Goal: Information Seeking & Learning: Find contact information

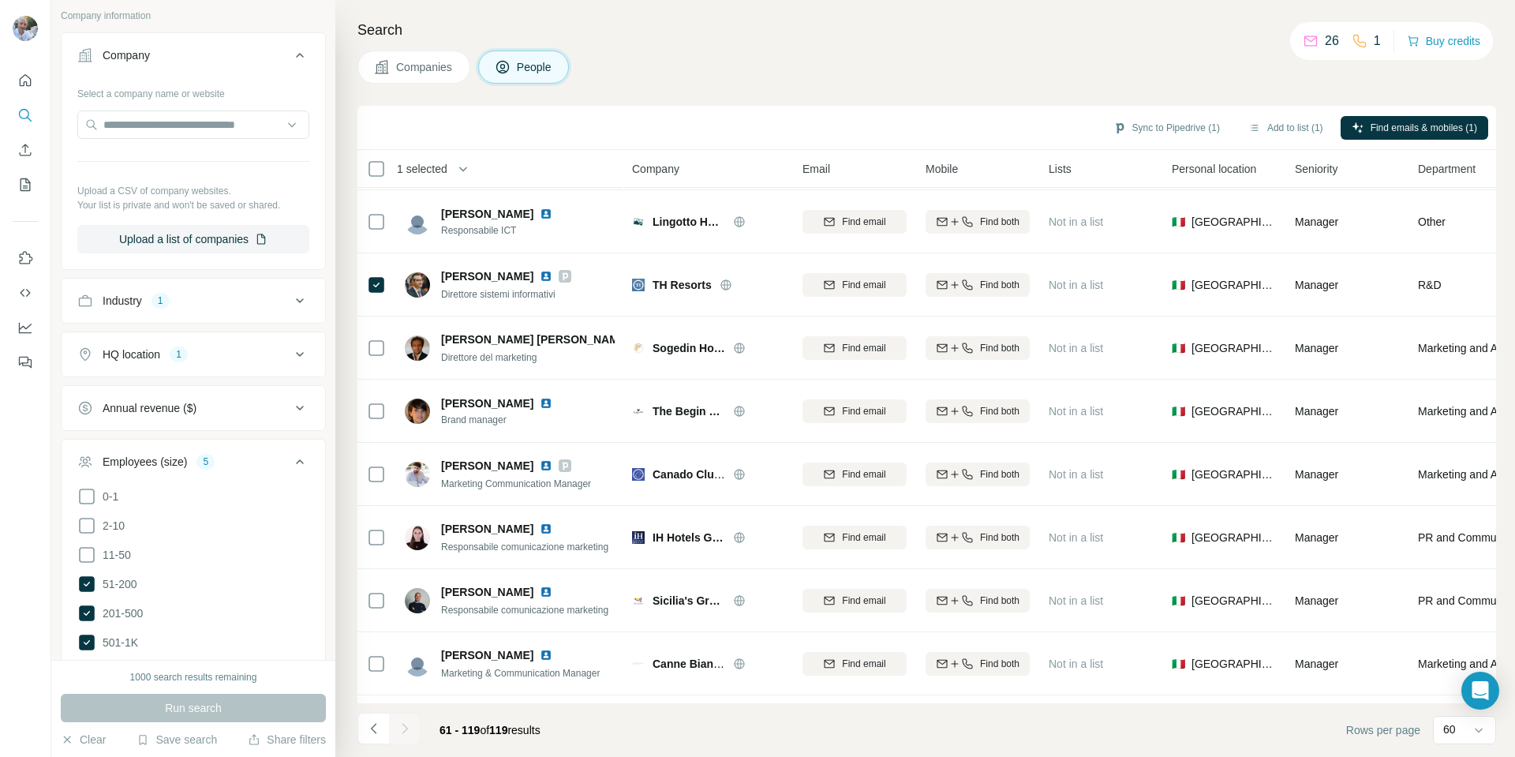
scroll to position [342, 0]
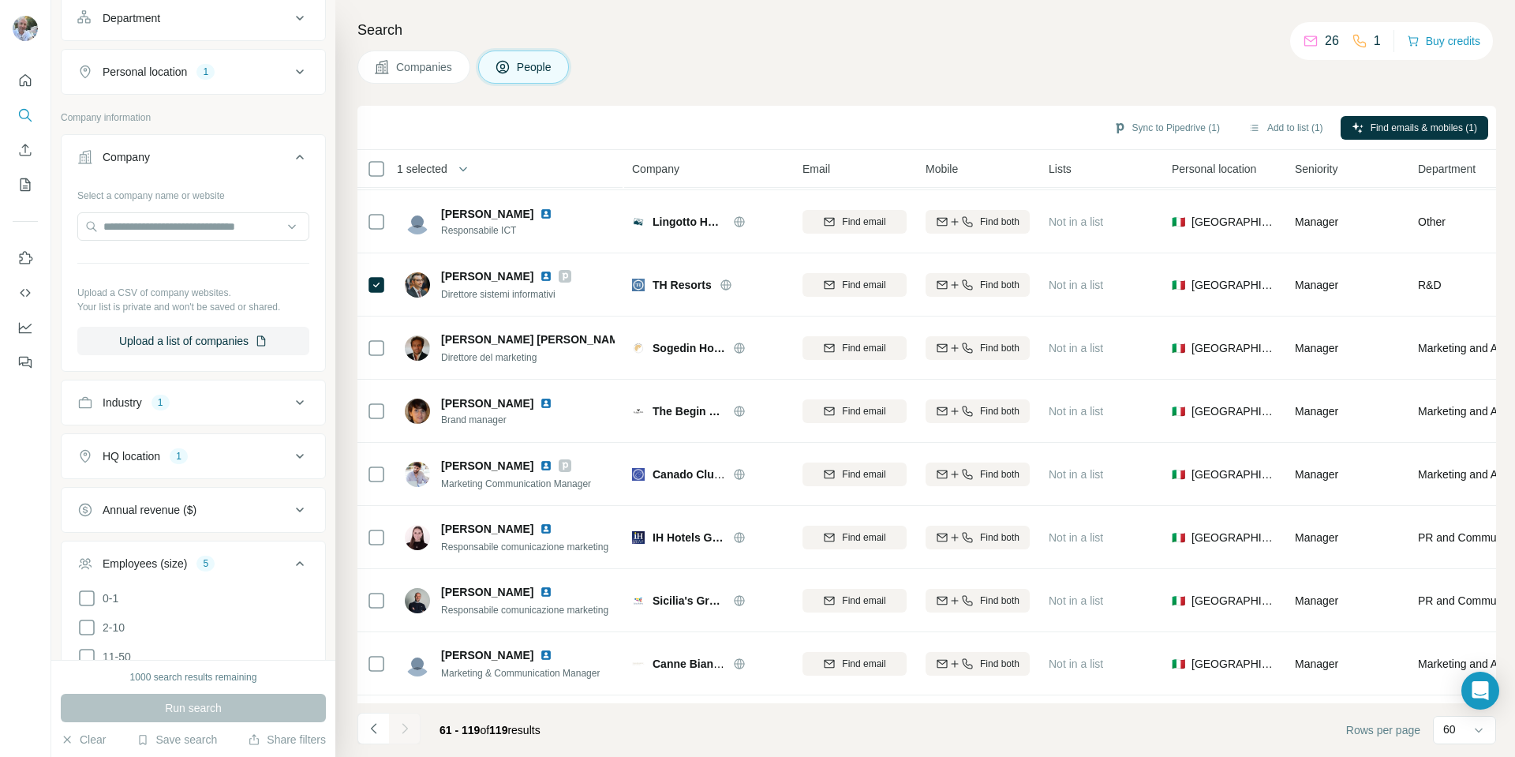
click at [290, 403] on icon at bounding box center [299, 402] width 19 height 19
drag, startPoint x: 272, startPoint y: 440, endPoint x: 219, endPoint y: 494, distance: 75.3
click at [256, 483] on div "Hotel Clear all" at bounding box center [193, 470] width 232 height 84
click at [111, 503] on button "Clear all" at bounding box center [104, 505] width 54 height 14
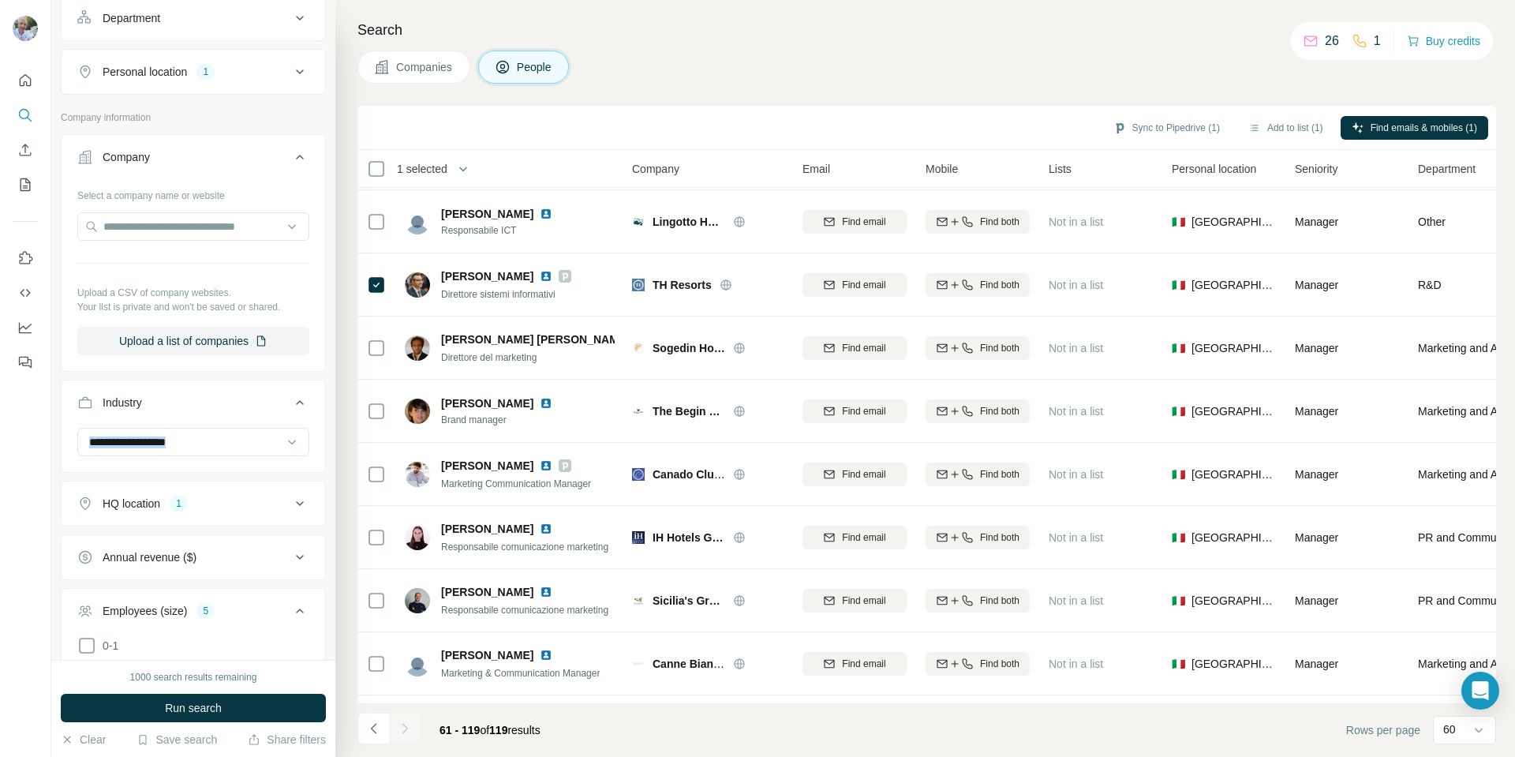
click at [290, 503] on icon at bounding box center [299, 503] width 19 height 19
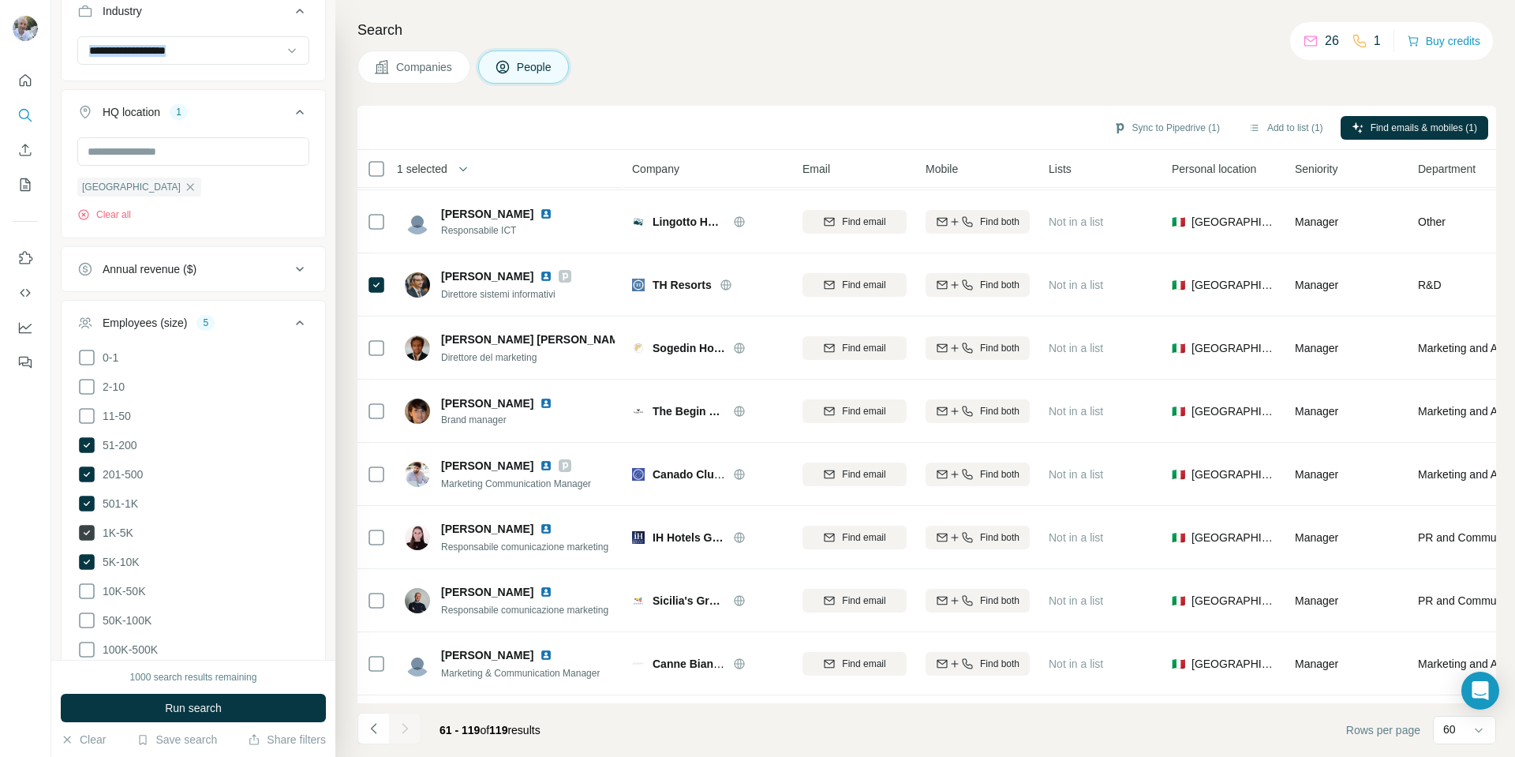
scroll to position [736, 0]
click at [96, 438] on span "51-200" at bounding box center [116, 442] width 41 height 16
click at [88, 470] on icon at bounding box center [87, 471] width 6 height 5
click at [90, 498] on icon at bounding box center [87, 501] width 16 height 16
click at [92, 529] on icon at bounding box center [87, 530] width 16 height 16
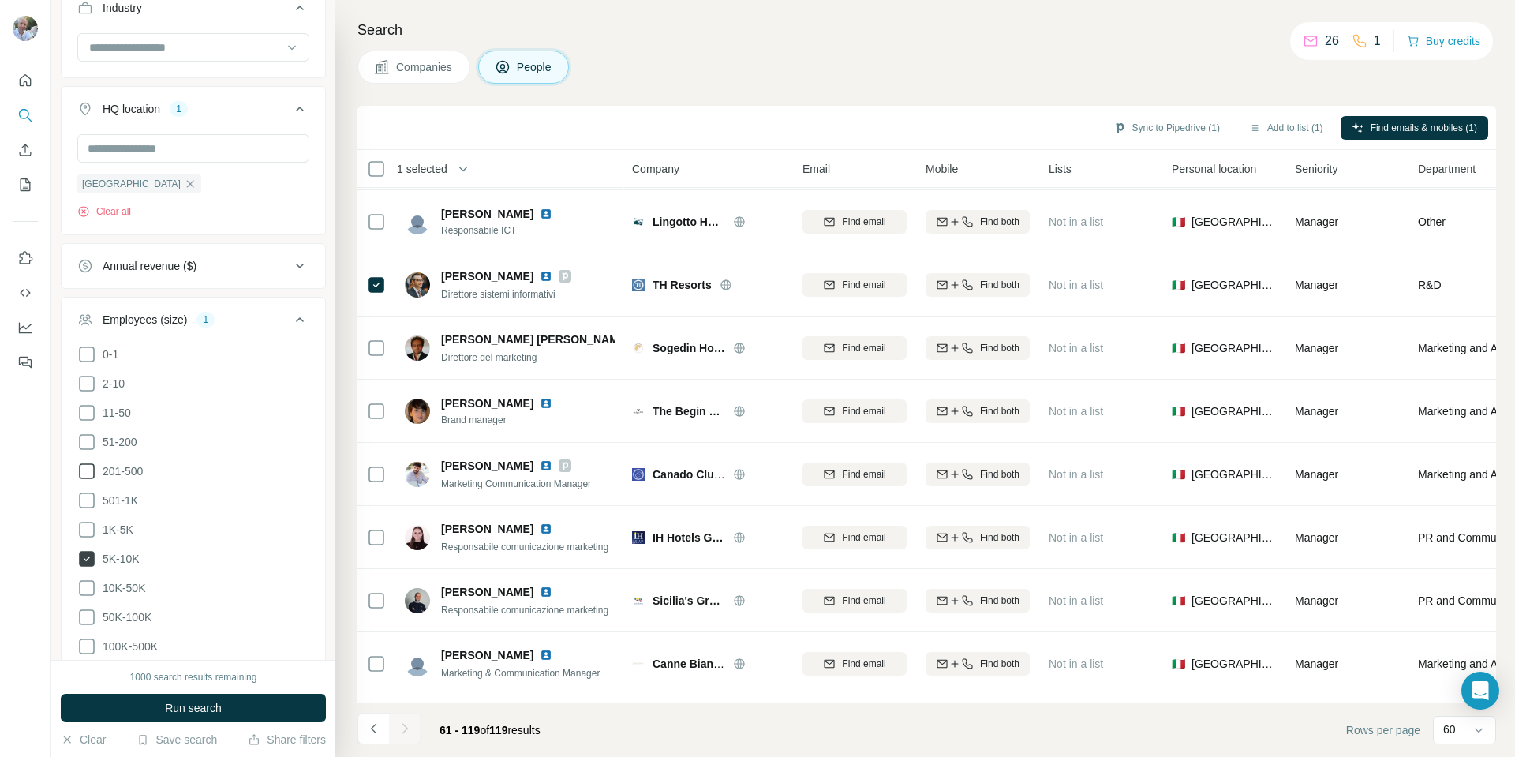
click at [91, 555] on icon at bounding box center [87, 559] width 16 height 16
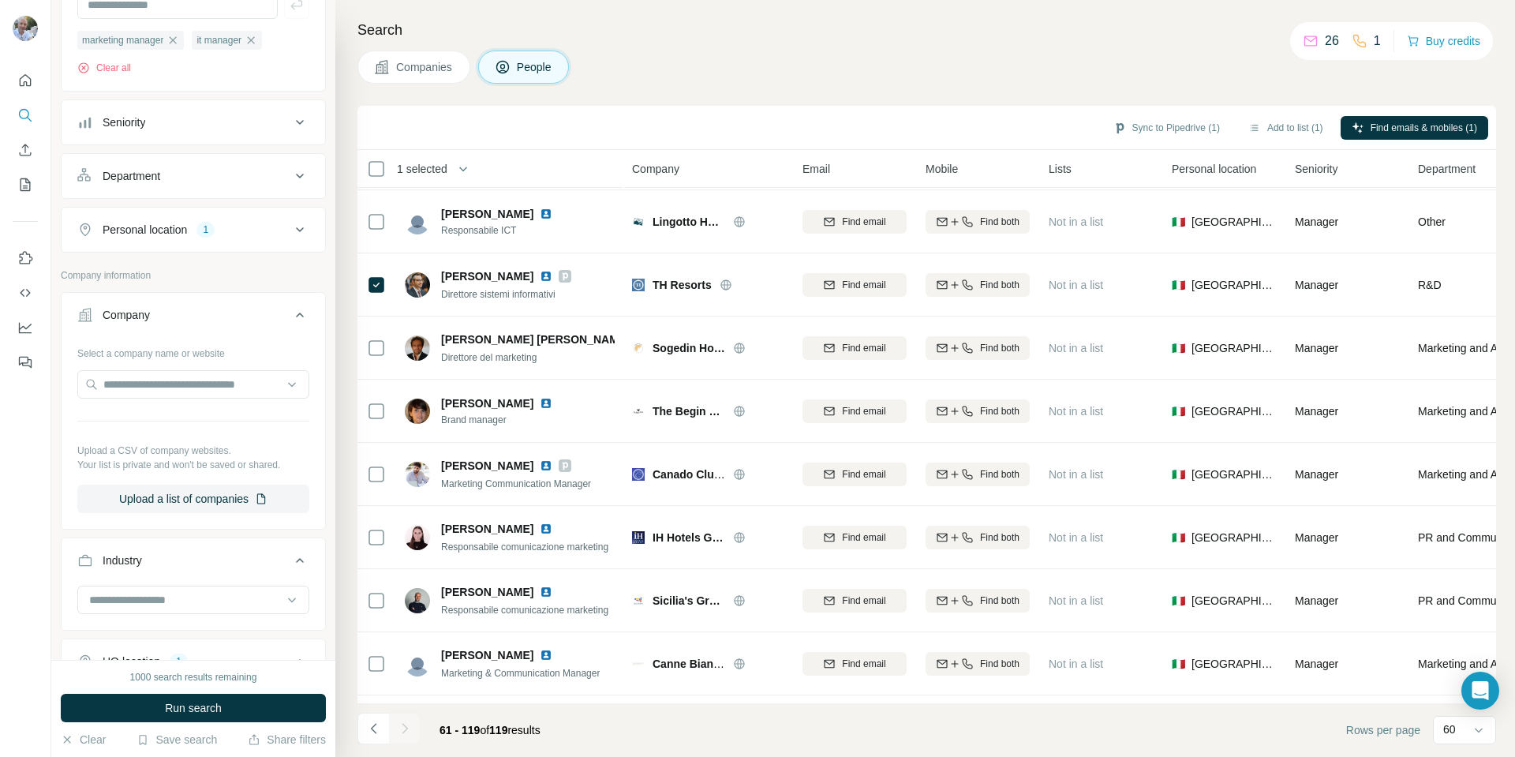
scroll to position [26, 0]
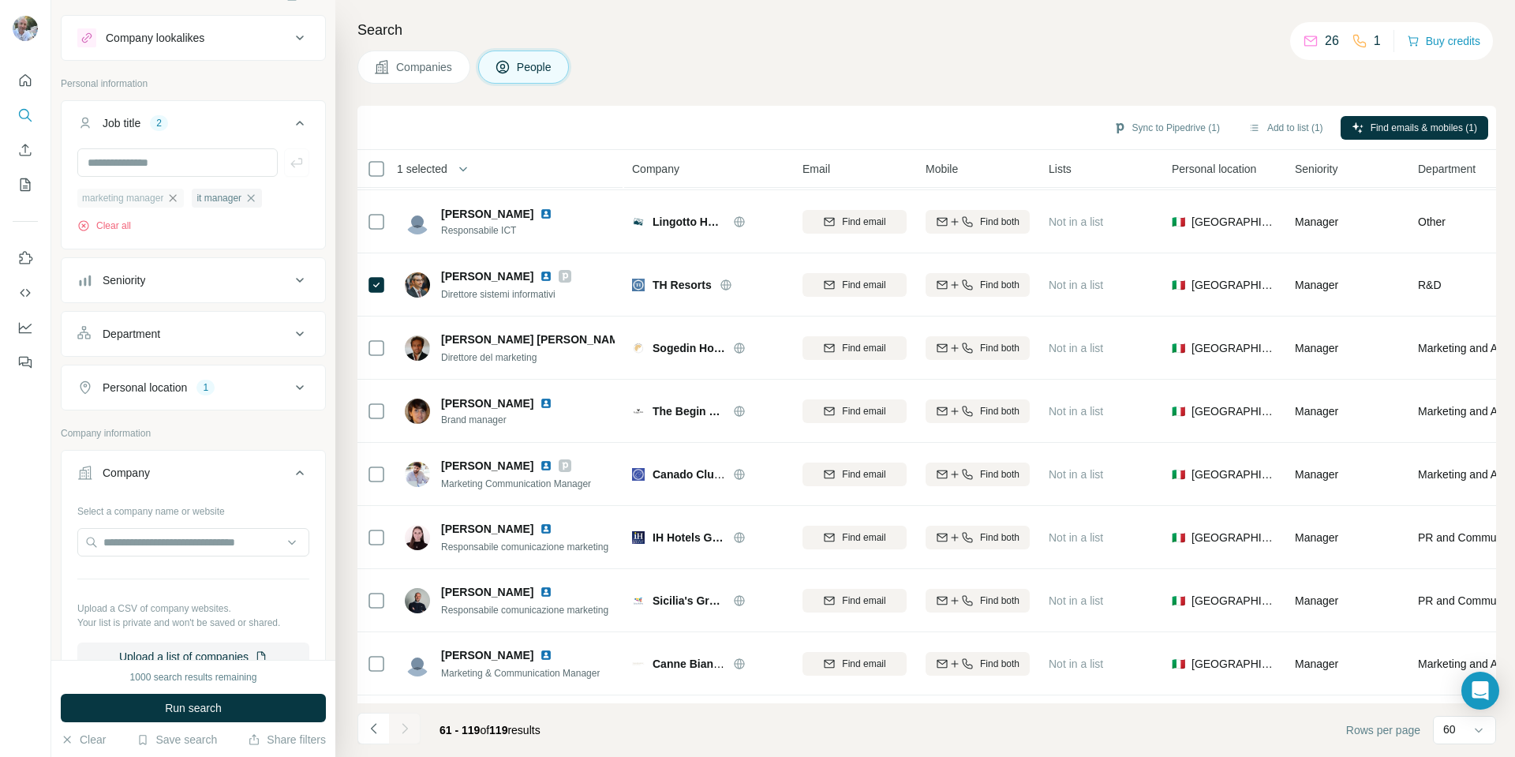
click at [172, 195] on icon "button" at bounding box center [173, 198] width 13 height 13
click at [143, 200] on icon "button" at bounding box center [136, 198] width 13 height 13
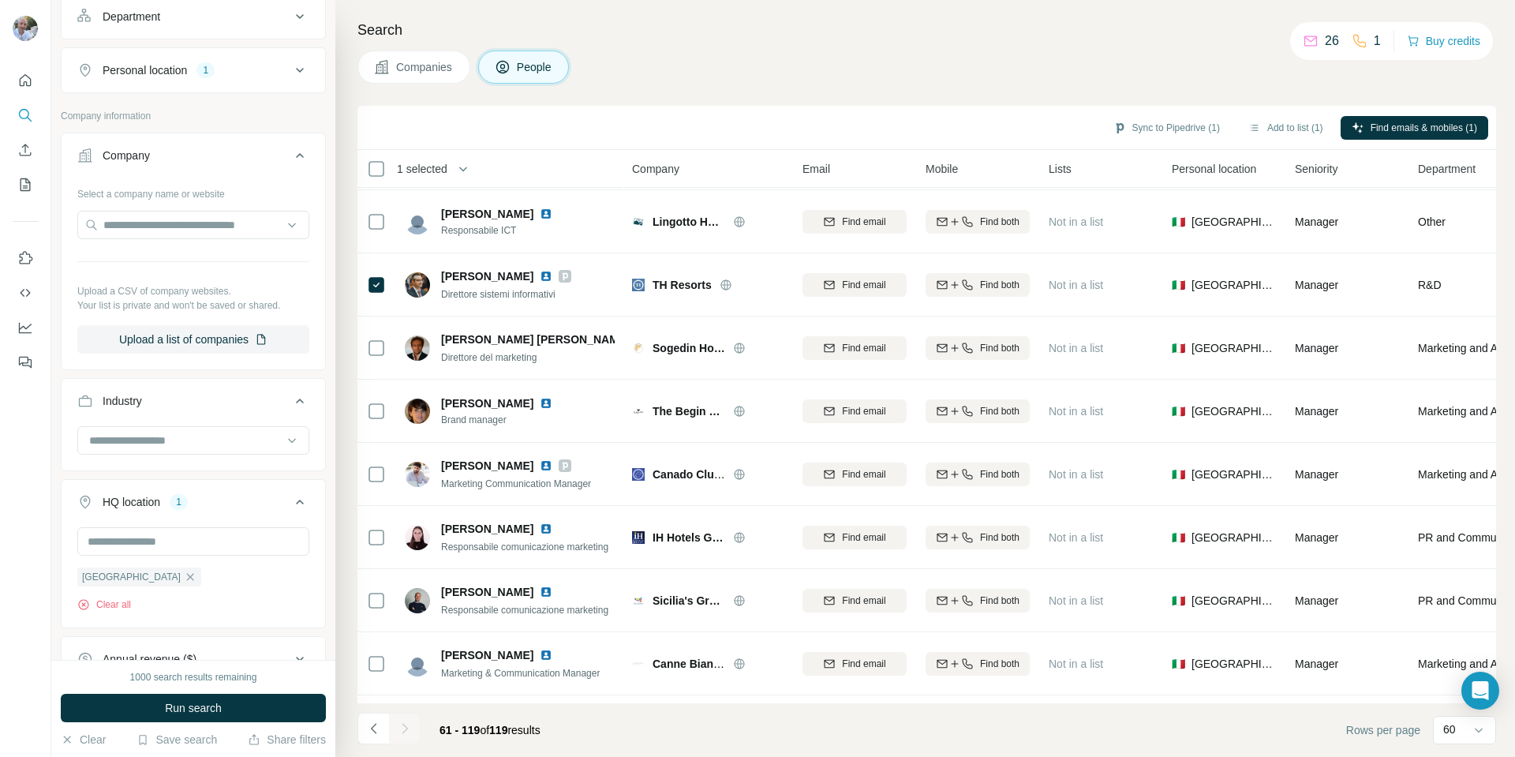
scroll to position [263, 0]
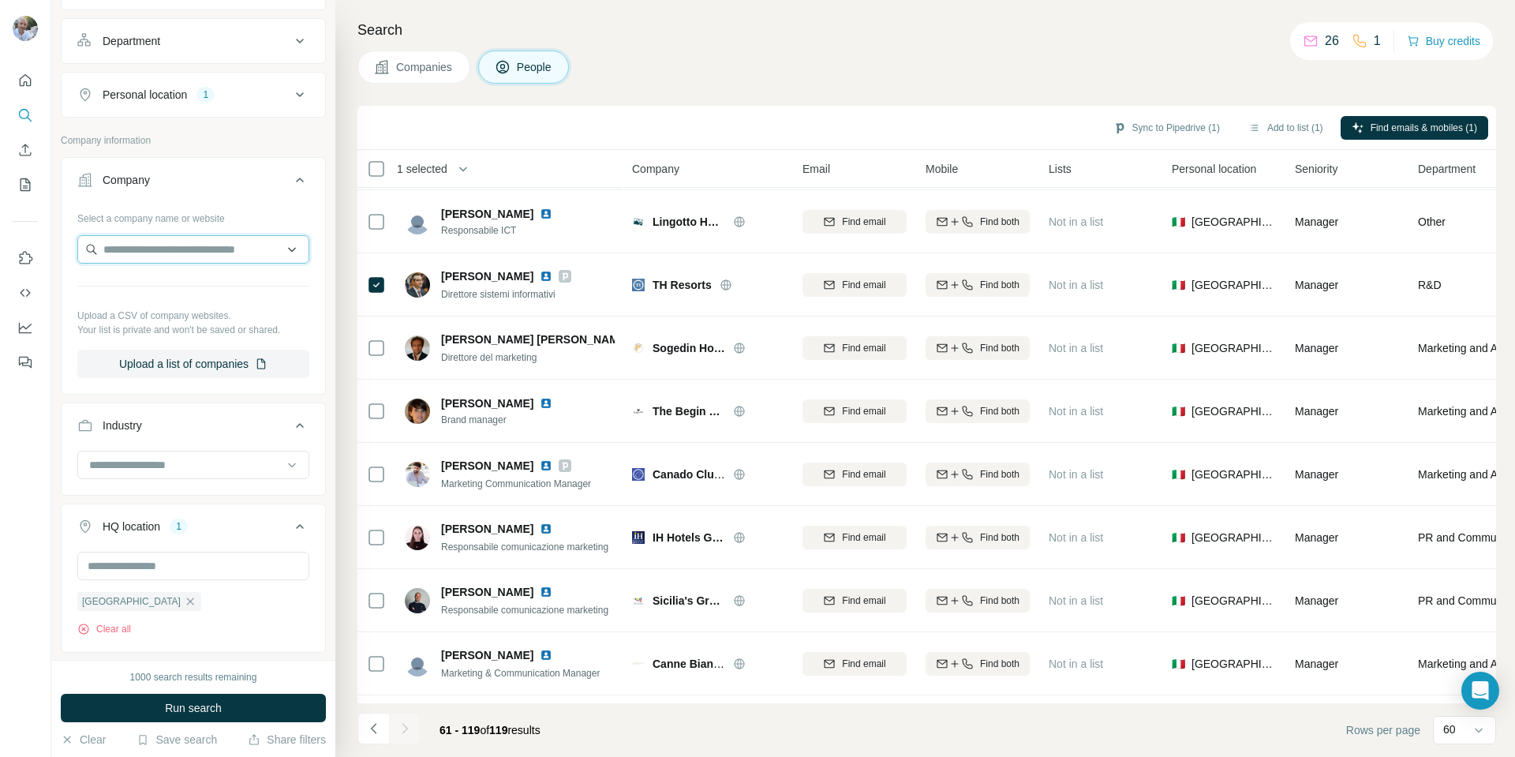
click at [152, 246] on input "text" at bounding box center [193, 249] width 232 height 28
type input "**********"
click at [161, 309] on p "[DOMAIN_NAME]" at bounding box center [203, 316] width 163 height 14
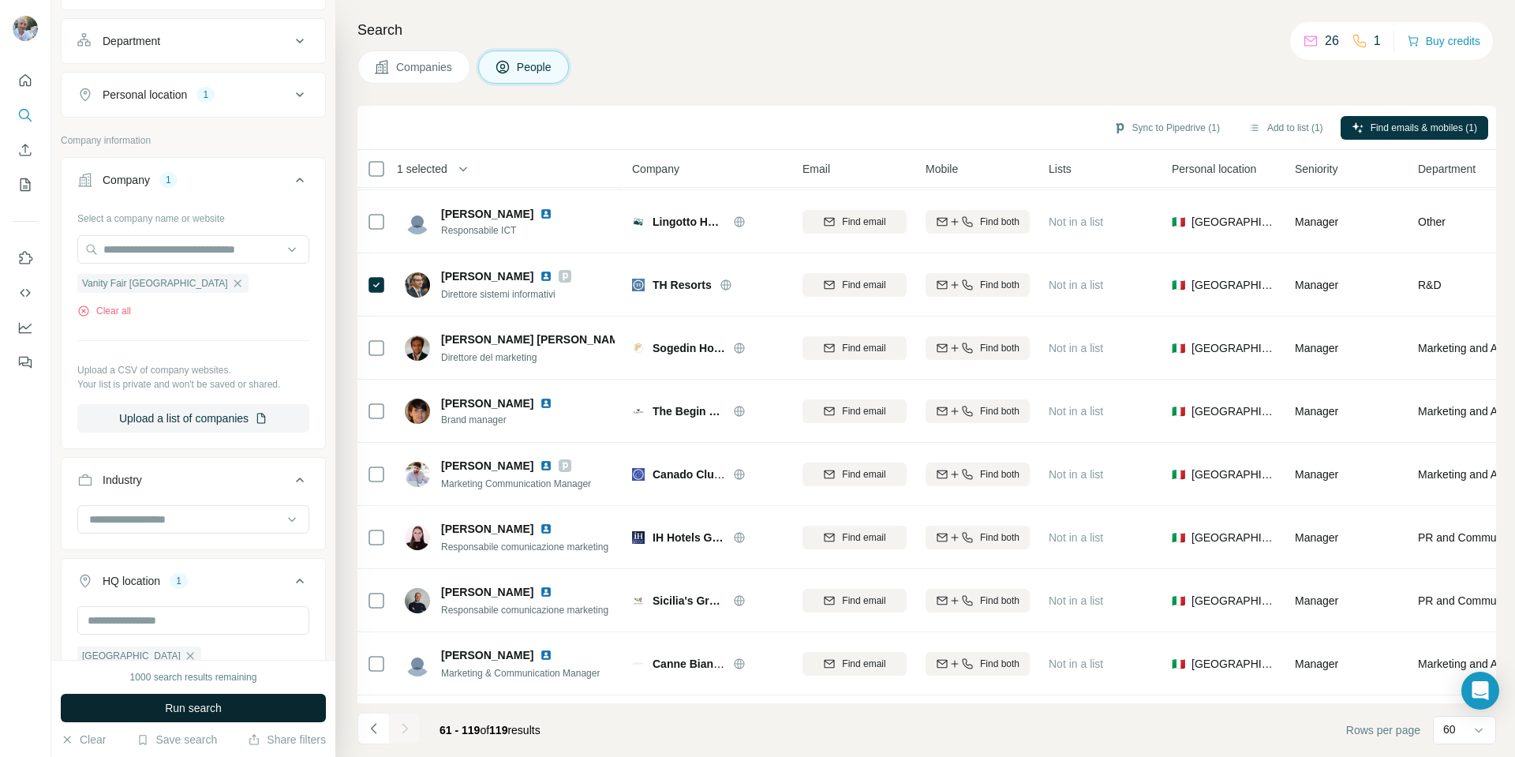
click at [240, 710] on button "Run search" at bounding box center [193, 708] width 265 height 28
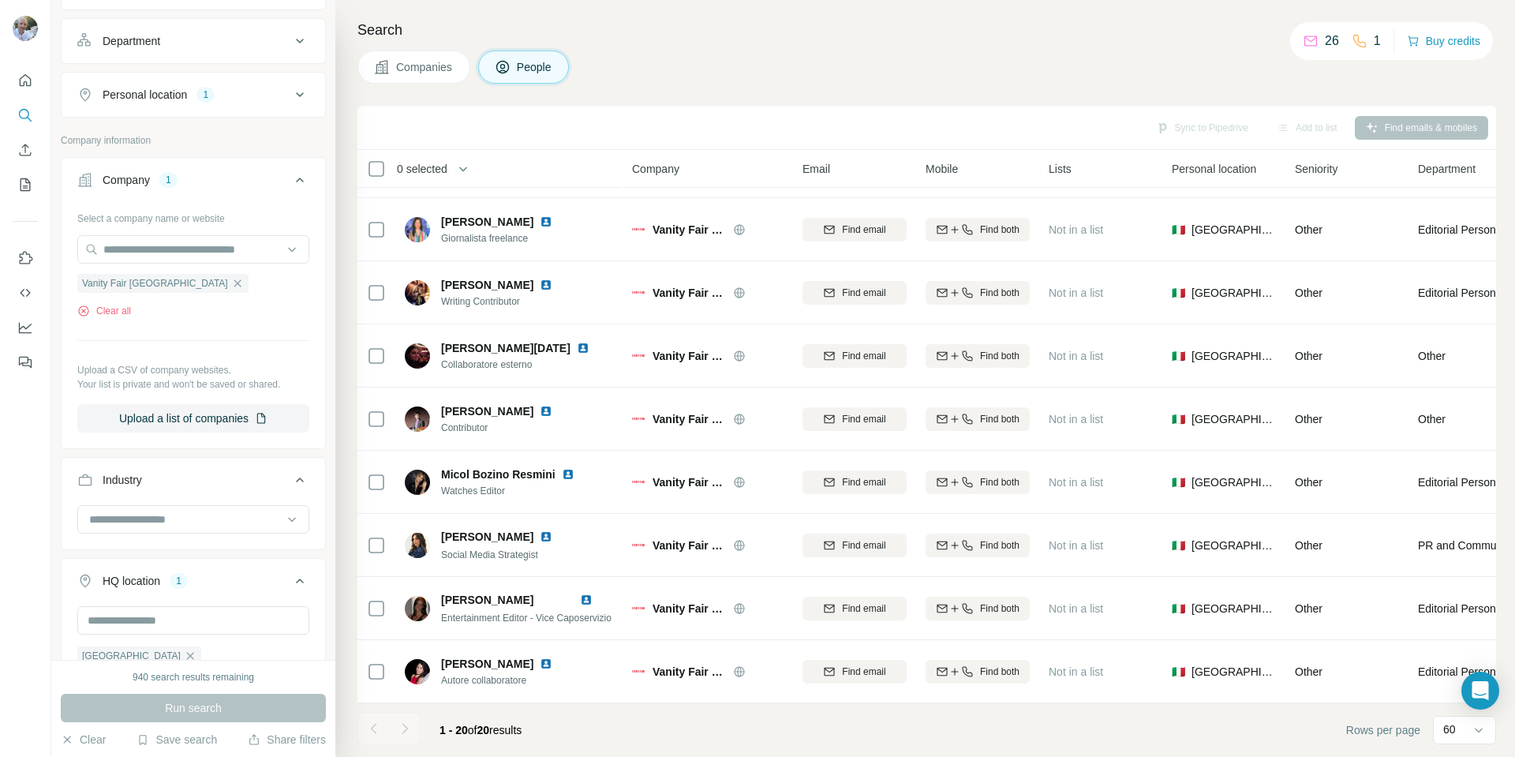
scroll to position [755, 0]
drag, startPoint x: 163, startPoint y: 290, endPoint x: 173, endPoint y: 278, distance: 15.8
click at [163, 290] on div "Vanity Fair [GEOGRAPHIC_DATA]" at bounding box center [162, 283] width 171 height 19
click at [231, 281] on icon "button" at bounding box center [237, 283] width 13 height 13
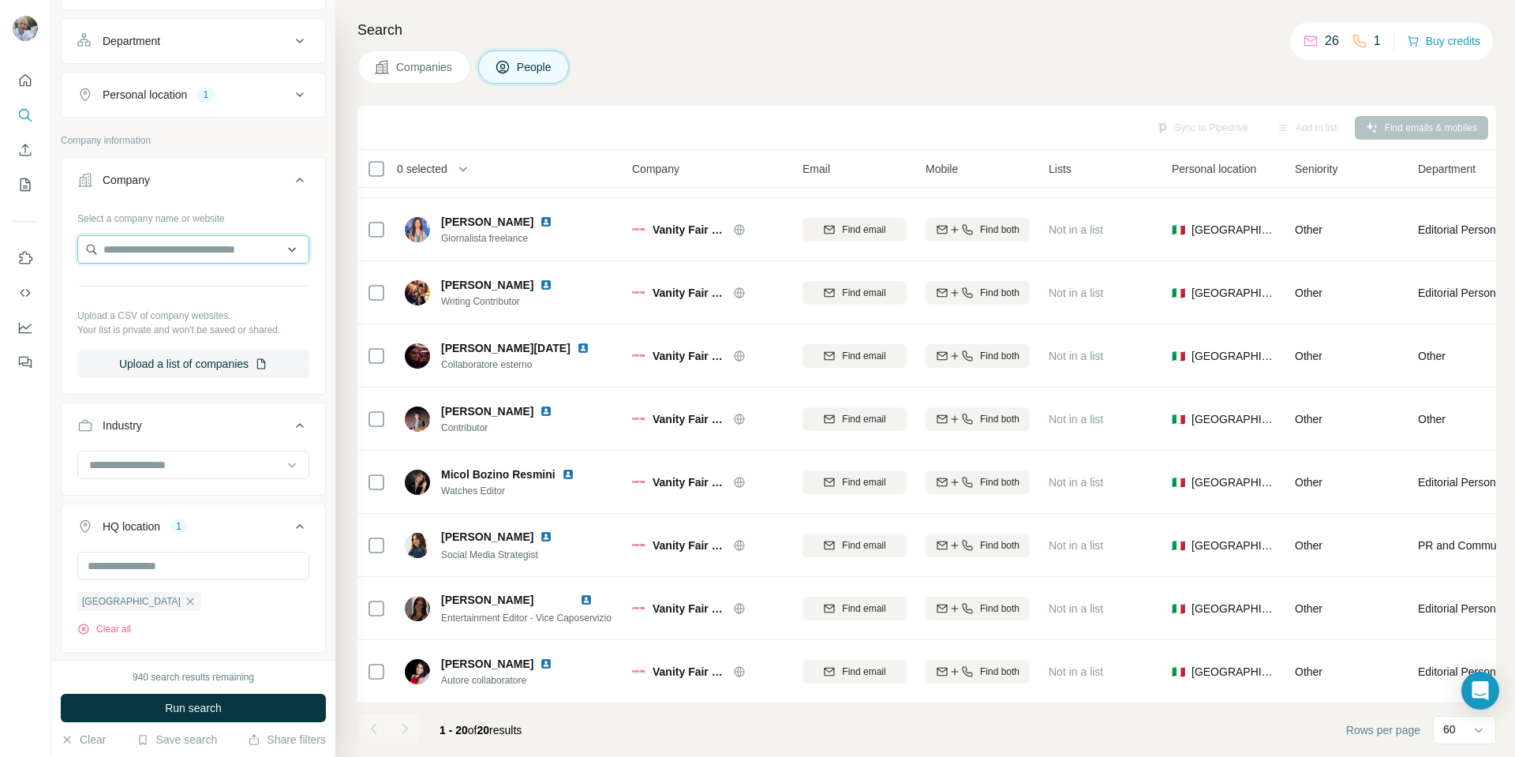
click at [163, 253] on input "text" at bounding box center [193, 249] width 232 height 28
type input "**********"
click at [162, 292] on p "Plateform" at bounding box center [160, 285] width 76 height 16
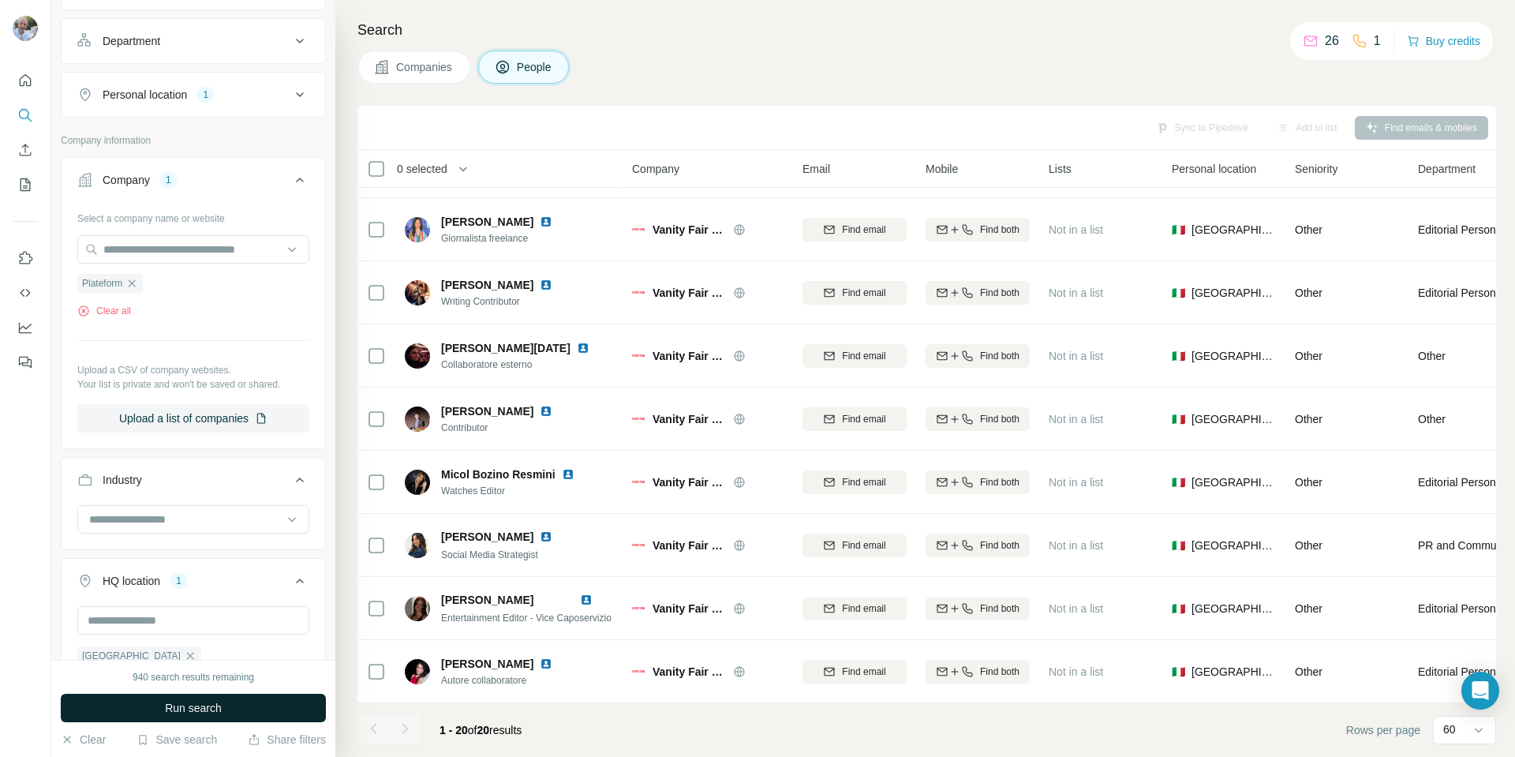
click at [213, 701] on span "Run search" at bounding box center [193, 708] width 57 height 16
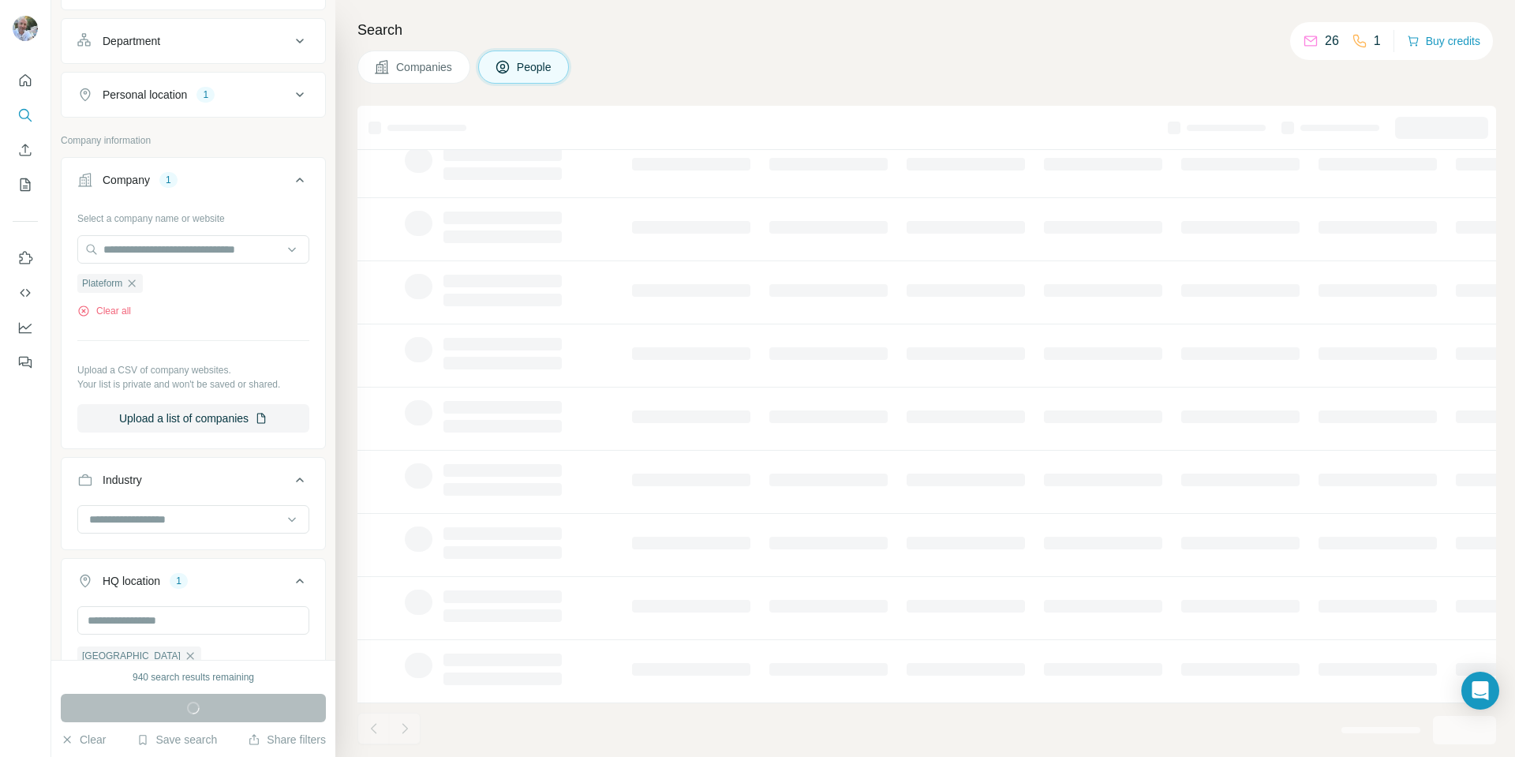
scroll to position [124, 0]
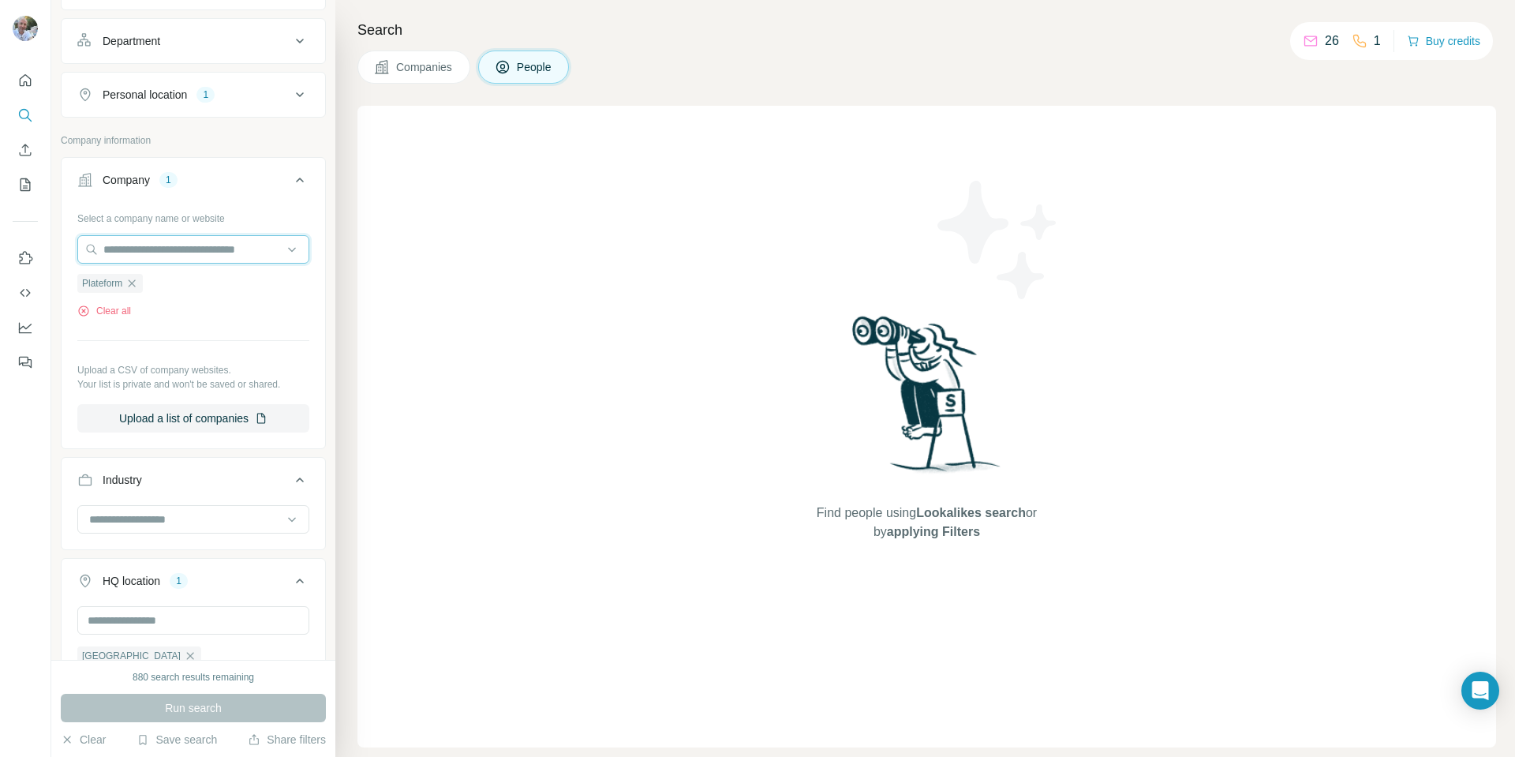
drag, startPoint x: 235, startPoint y: 251, endPoint x: 150, endPoint y: 287, distance: 92.3
click at [235, 251] on input "text" at bounding box center [193, 249] width 232 height 28
click at [255, 338] on div "Select a company name or website Plateform Clear all Upload a CSV of company we…" at bounding box center [193, 318] width 232 height 227
click at [120, 309] on button "Clear all" at bounding box center [104, 311] width 54 height 14
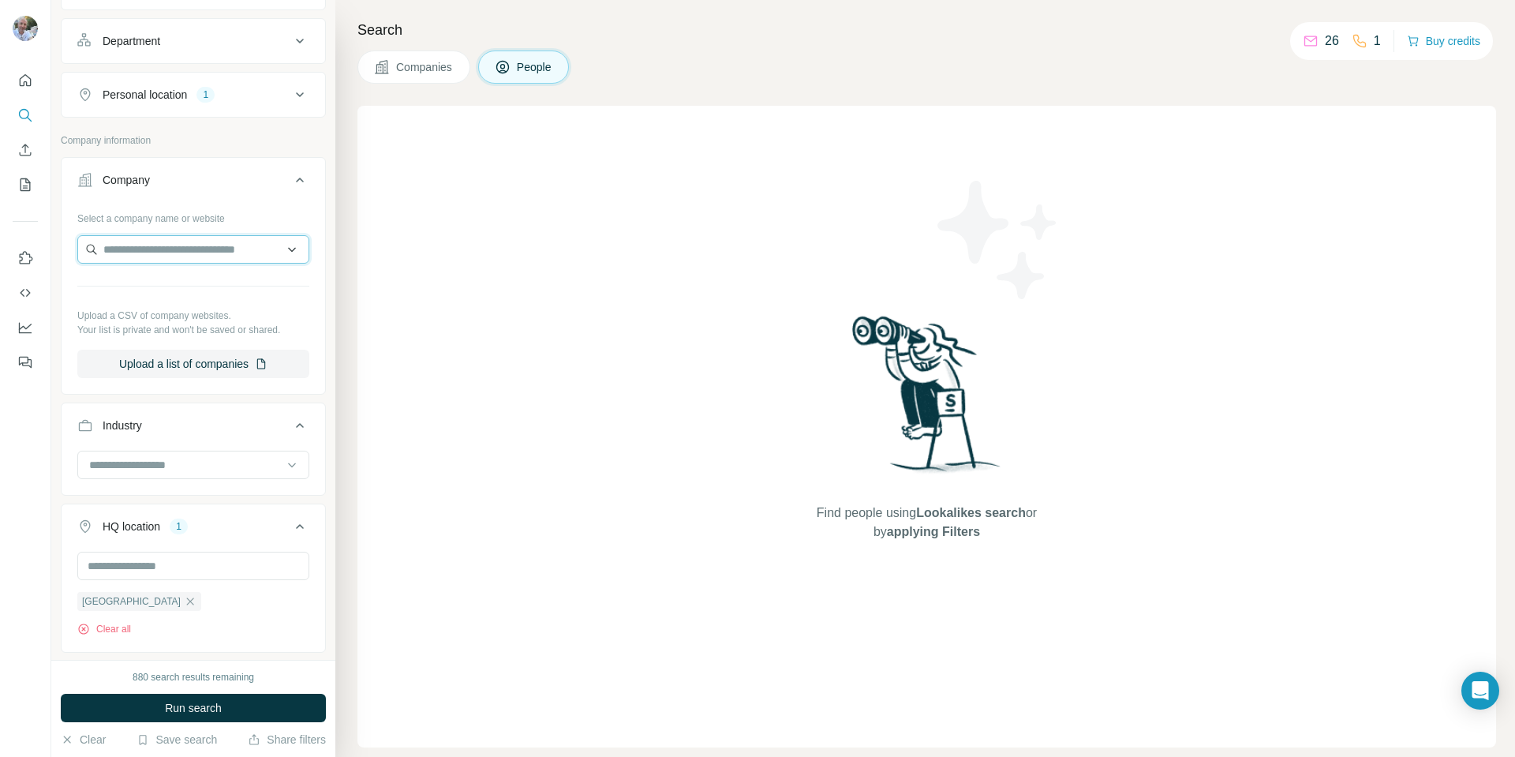
click at [155, 253] on input "text" at bounding box center [193, 249] width 232 height 28
type input "**********"
click at [153, 287] on p "Plateform" at bounding box center [160, 285] width 76 height 16
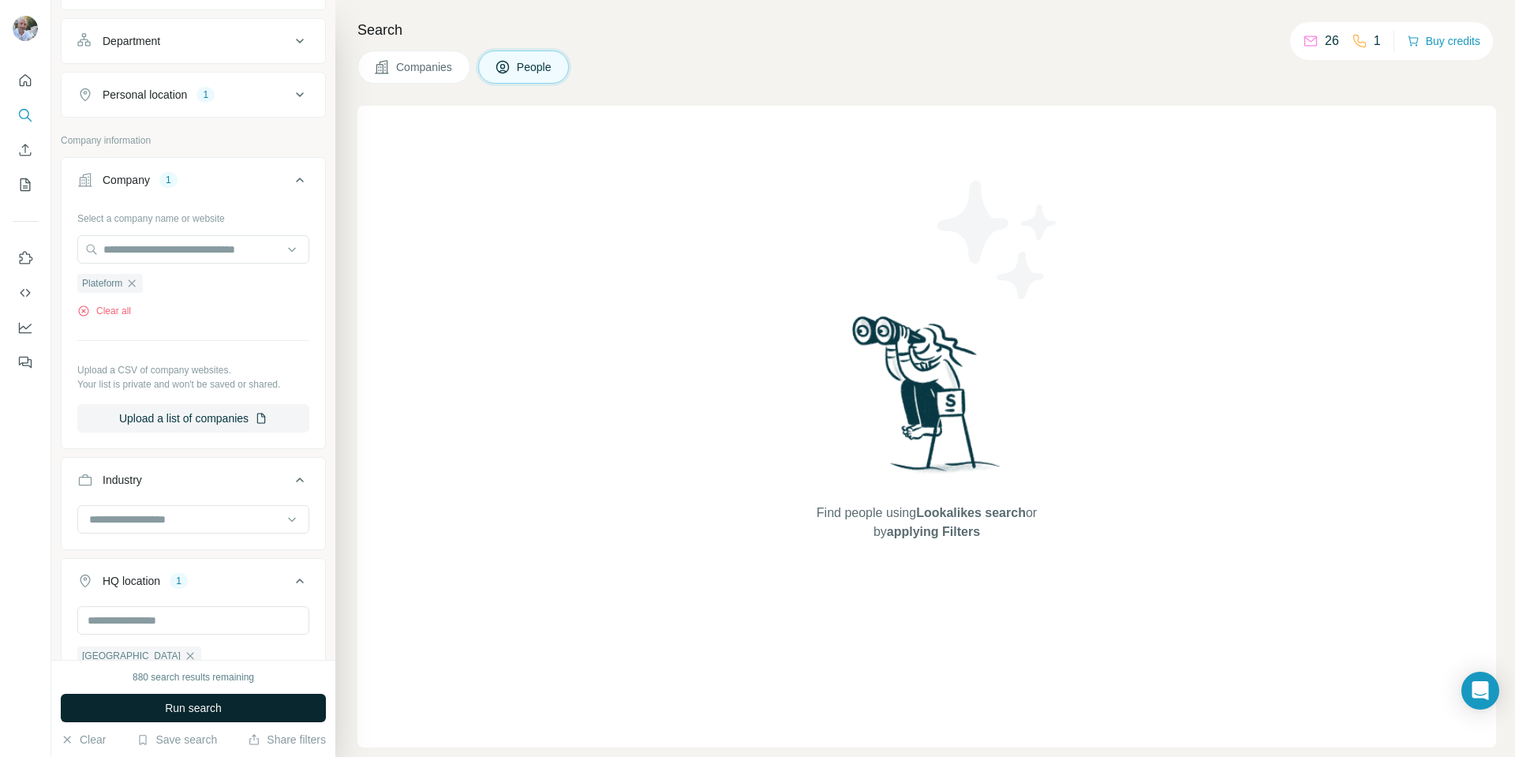
click at [220, 705] on span "Run search" at bounding box center [193, 708] width 57 height 16
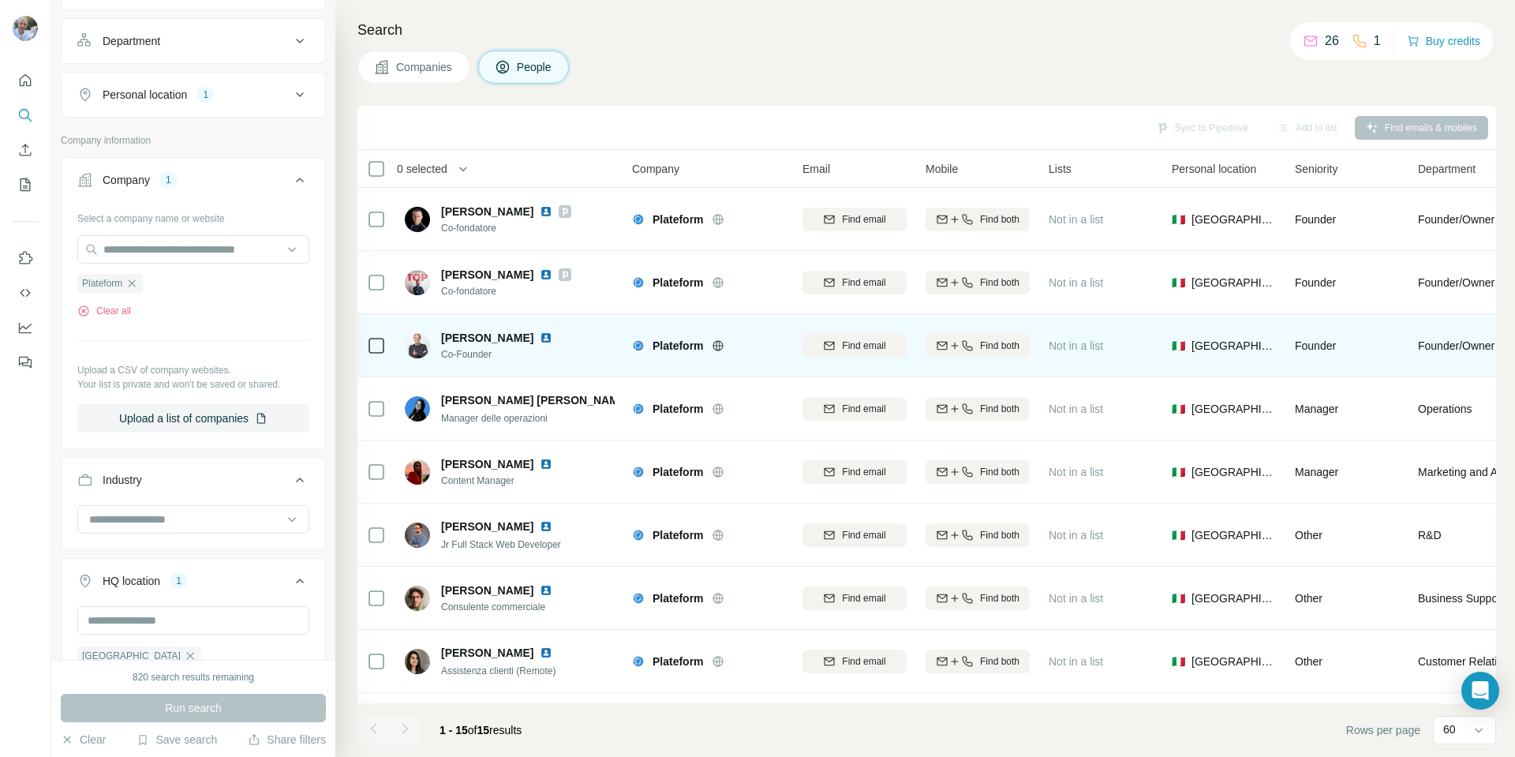
click at [540, 333] on img at bounding box center [546, 338] width 13 height 13
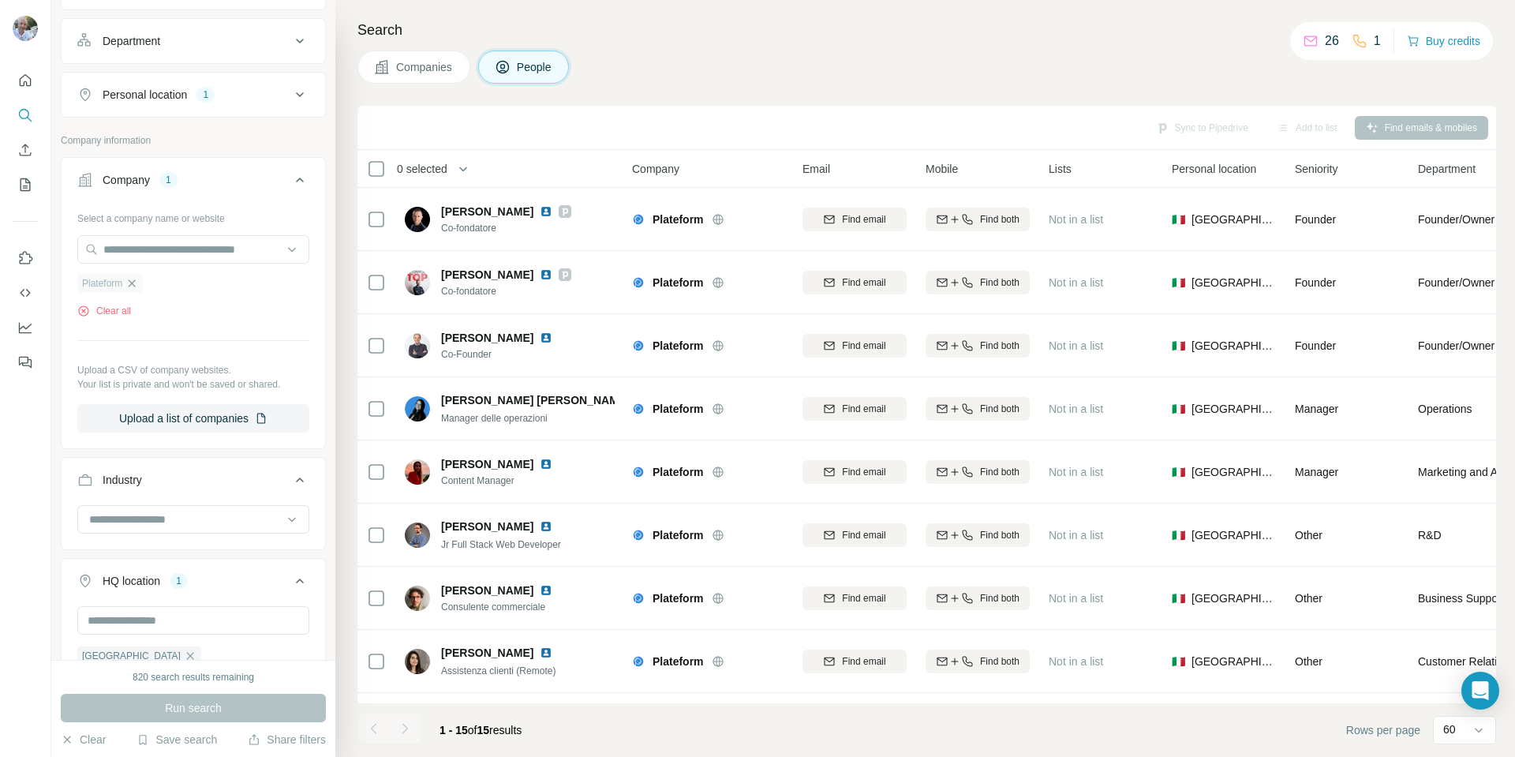
click at [129, 287] on icon "button" at bounding box center [131, 283] width 13 height 13
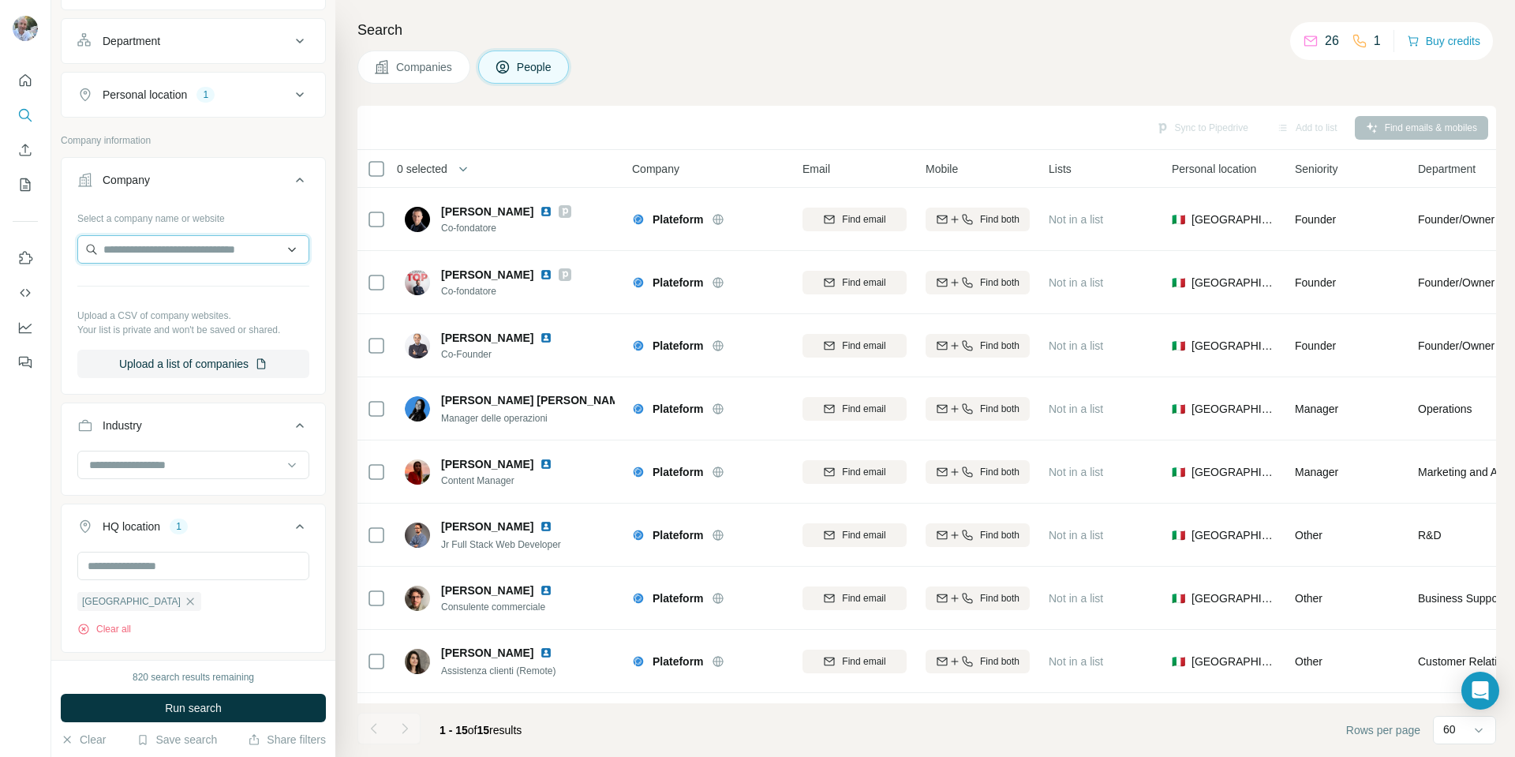
click at [138, 250] on input "text" at bounding box center [193, 249] width 232 height 28
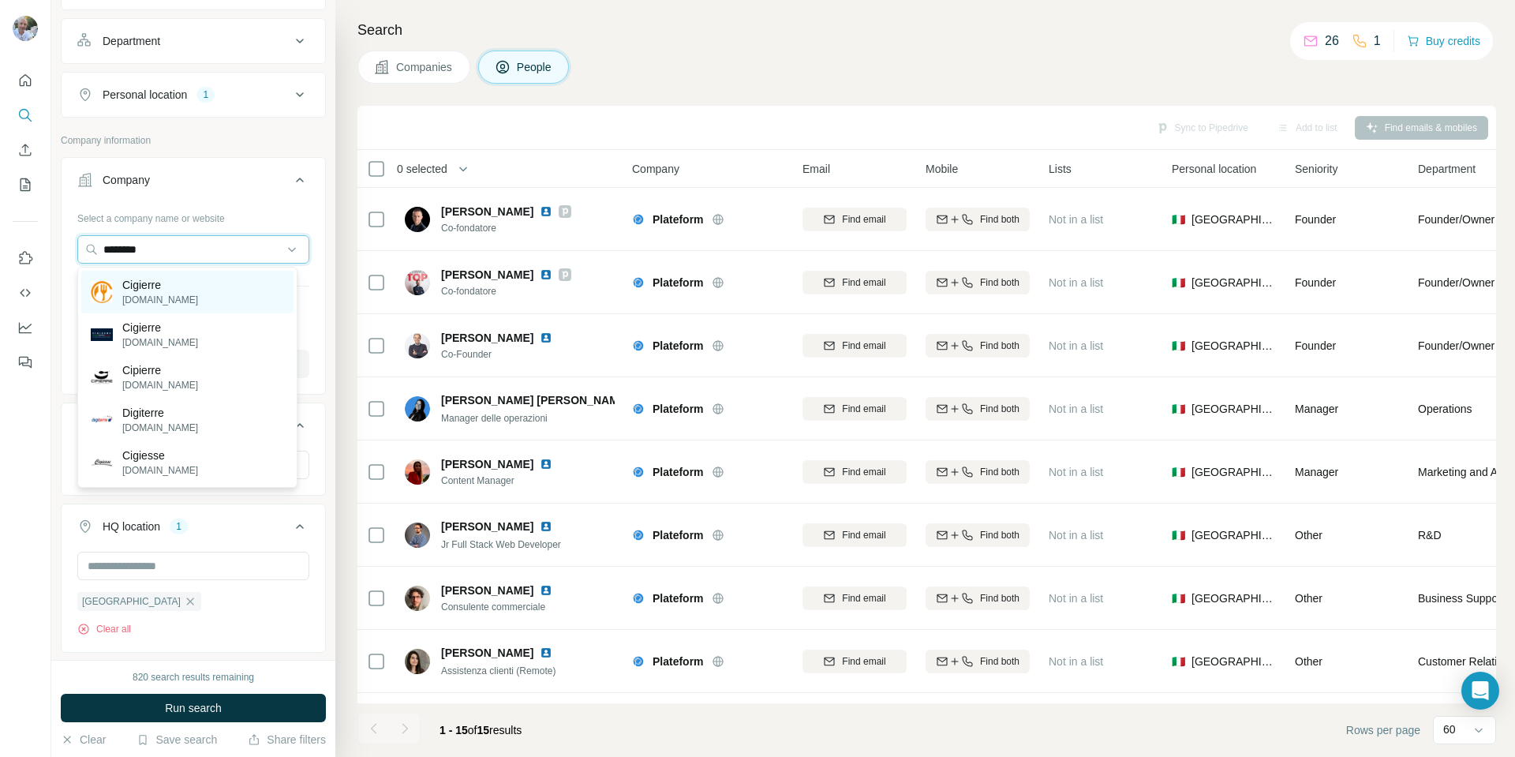
type input "********"
click at [166, 290] on p "Cigierre" at bounding box center [160, 285] width 76 height 16
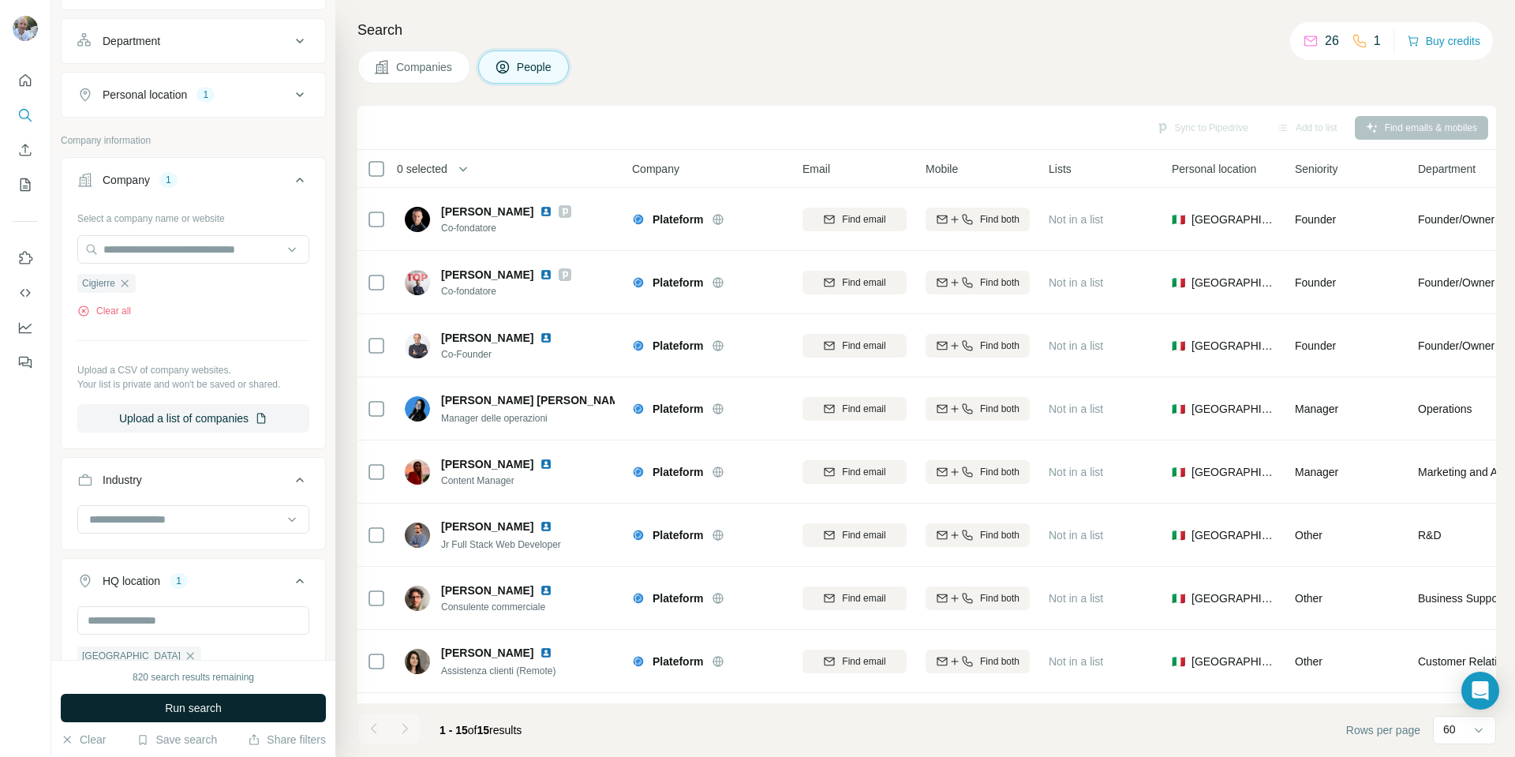
click at [218, 708] on span "Run search" at bounding box center [193, 708] width 57 height 16
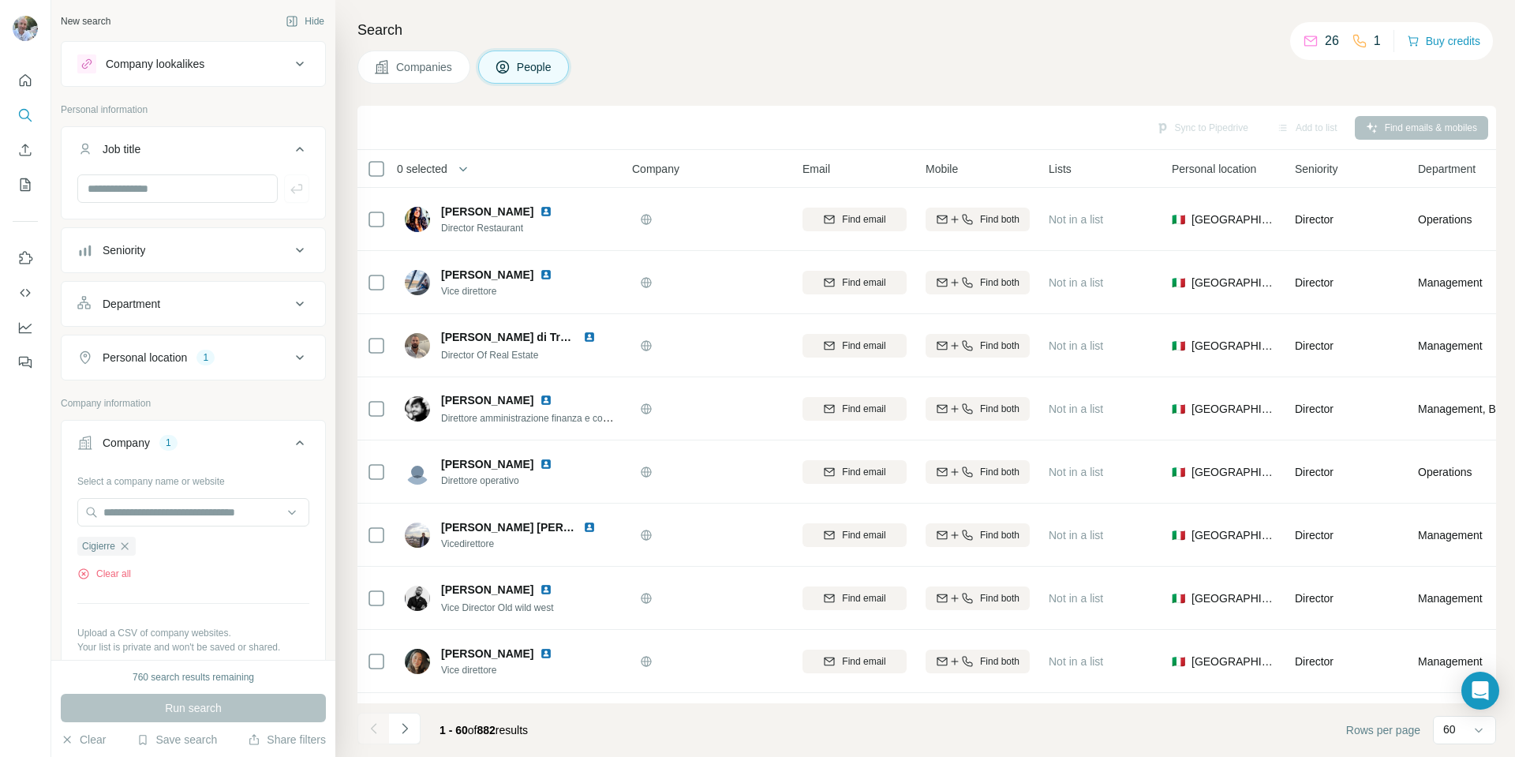
click at [239, 257] on div "Seniority" at bounding box center [183, 250] width 213 height 16
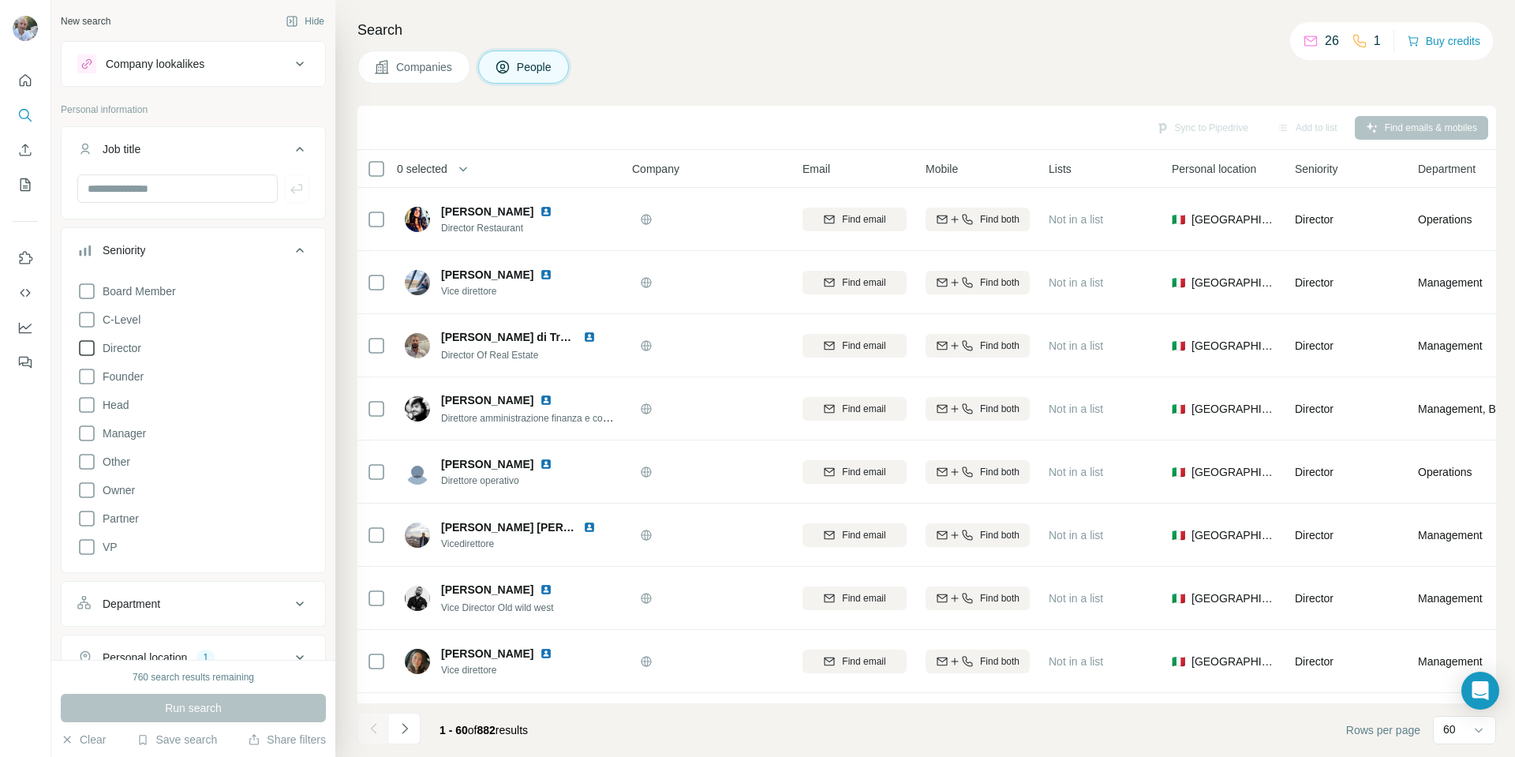
click at [85, 350] on icon at bounding box center [86, 348] width 19 height 19
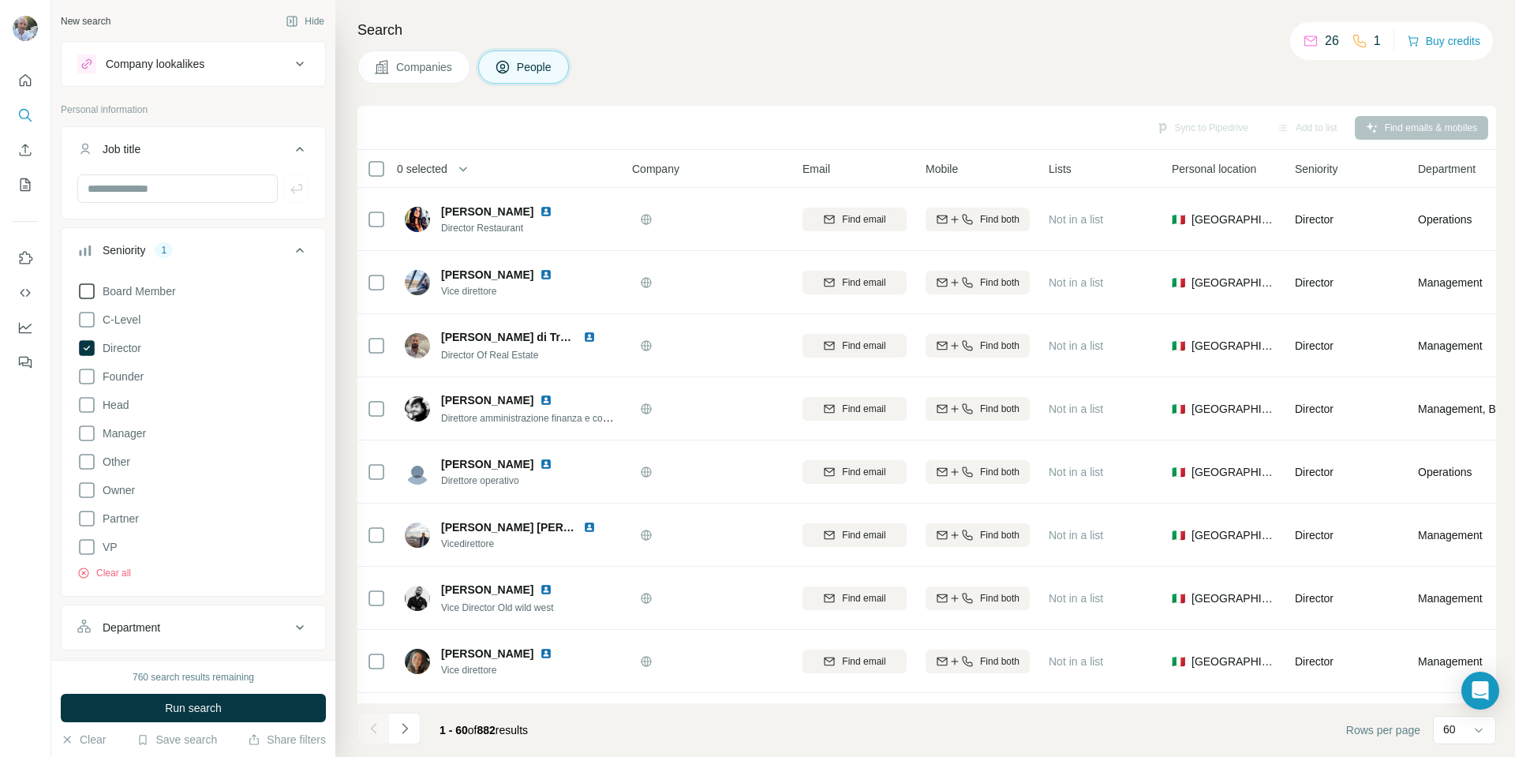
click at [91, 292] on icon at bounding box center [86, 291] width 19 height 19
click at [86, 425] on icon at bounding box center [86, 433] width 19 height 19
click at [90, 403] on icon at bounding box center [86, 404] width 19 height 19
click at [88, 375] on icon at bounding box center [86, 376] width 19 height 19
click at [92, 309] on div "Board Member C-Level Director Founder Head Manager Other Owner Partner VP Clear…" at bounding box center [193, 427] width 232 height 305
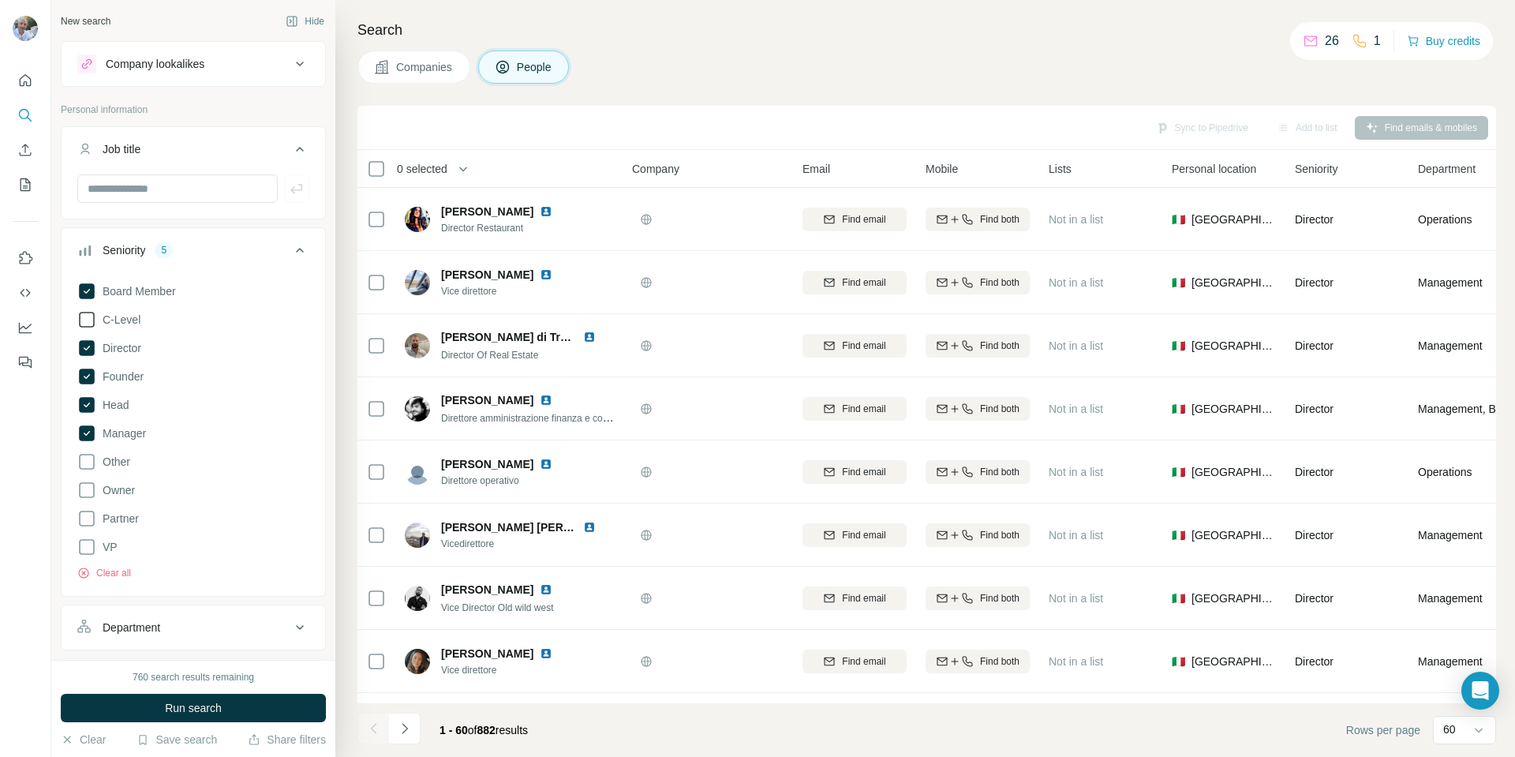
click at [88, 314] on icon at bounding box center [86, 319] width 19 height 19
click at [146, 701] on button "Run search" at bounding box center [193, 708] width 265 height 28
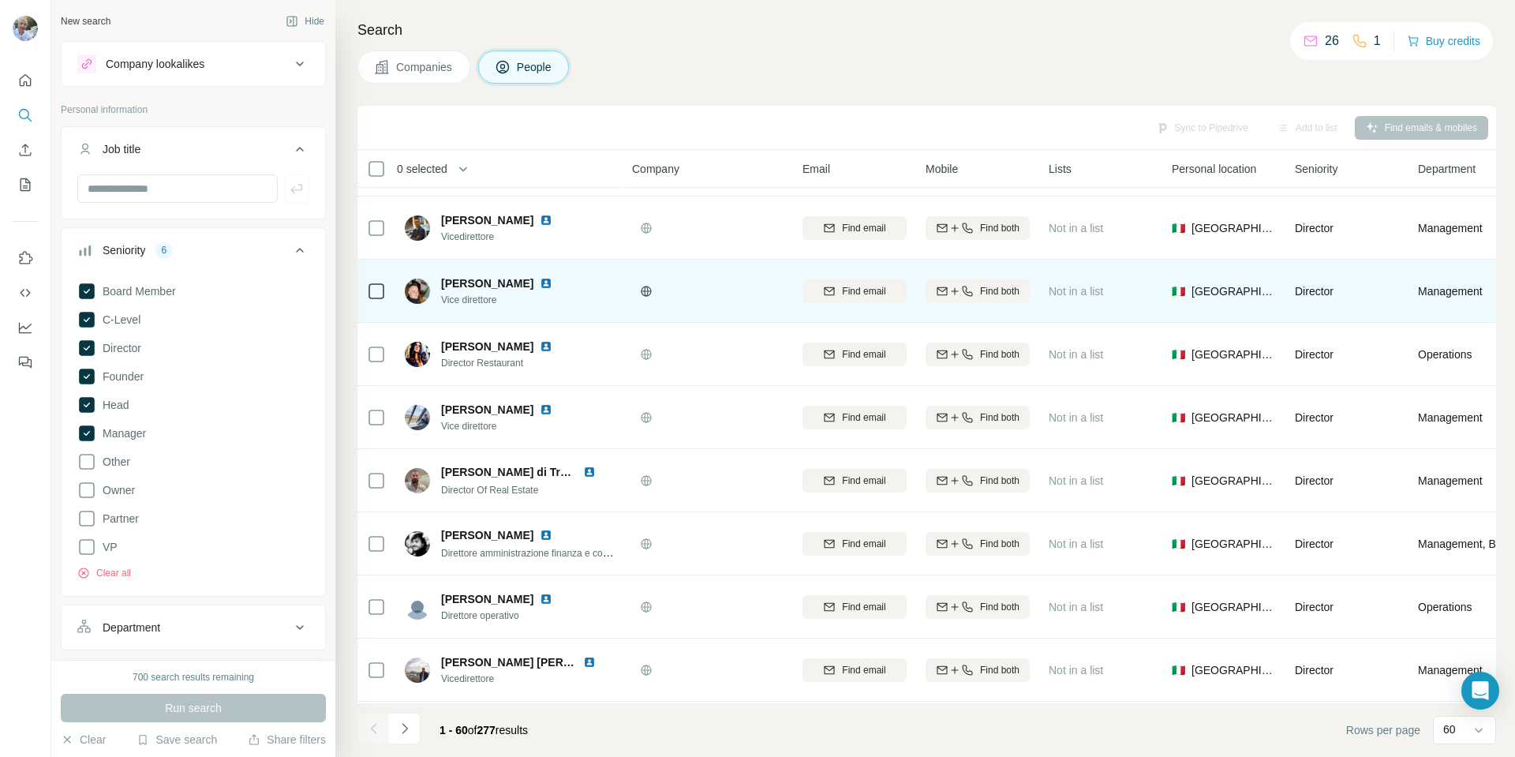
scroll to position [1105, 0]
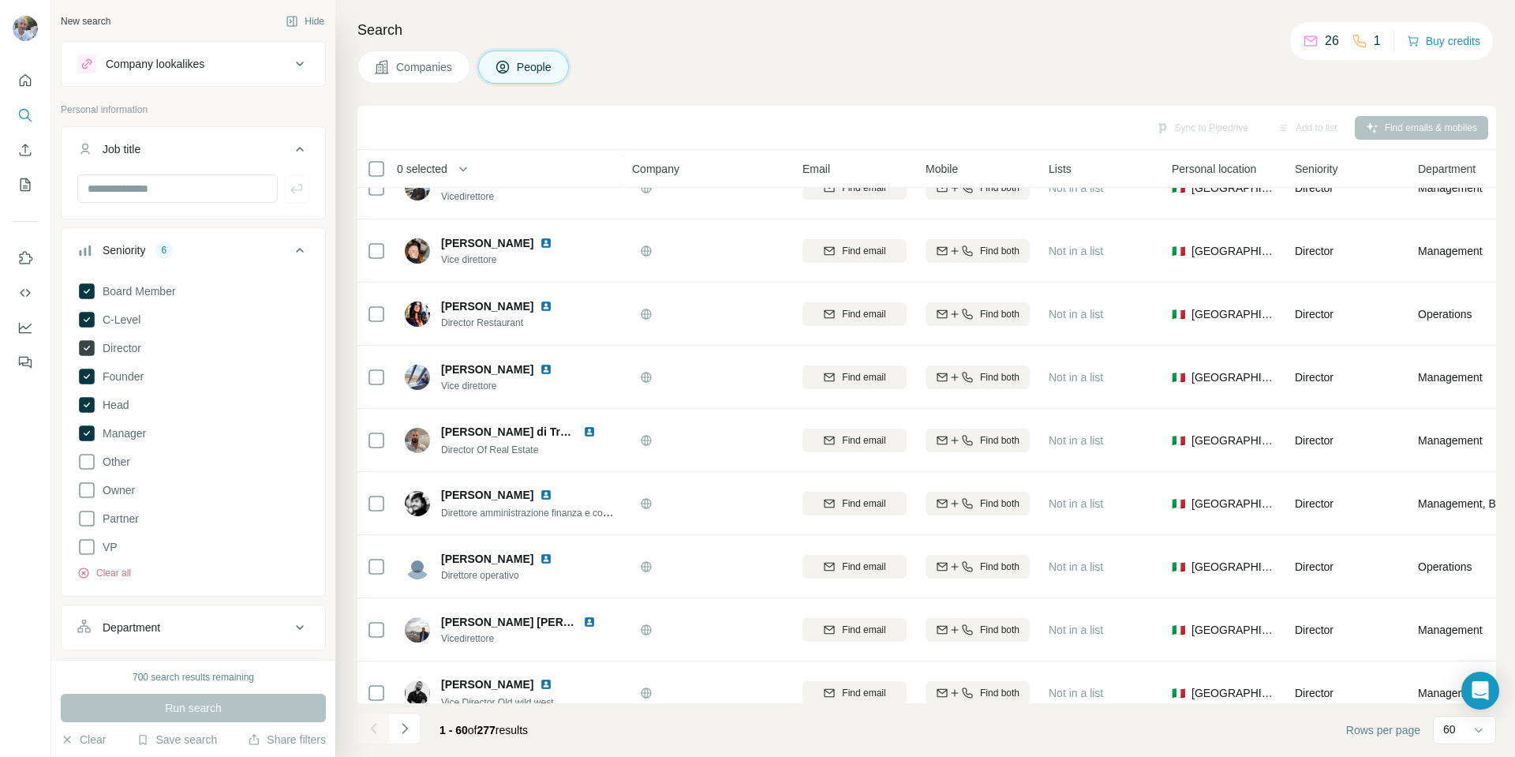
click at [91, 342] on icon at bounding box center [87, 348] width 16 height 16
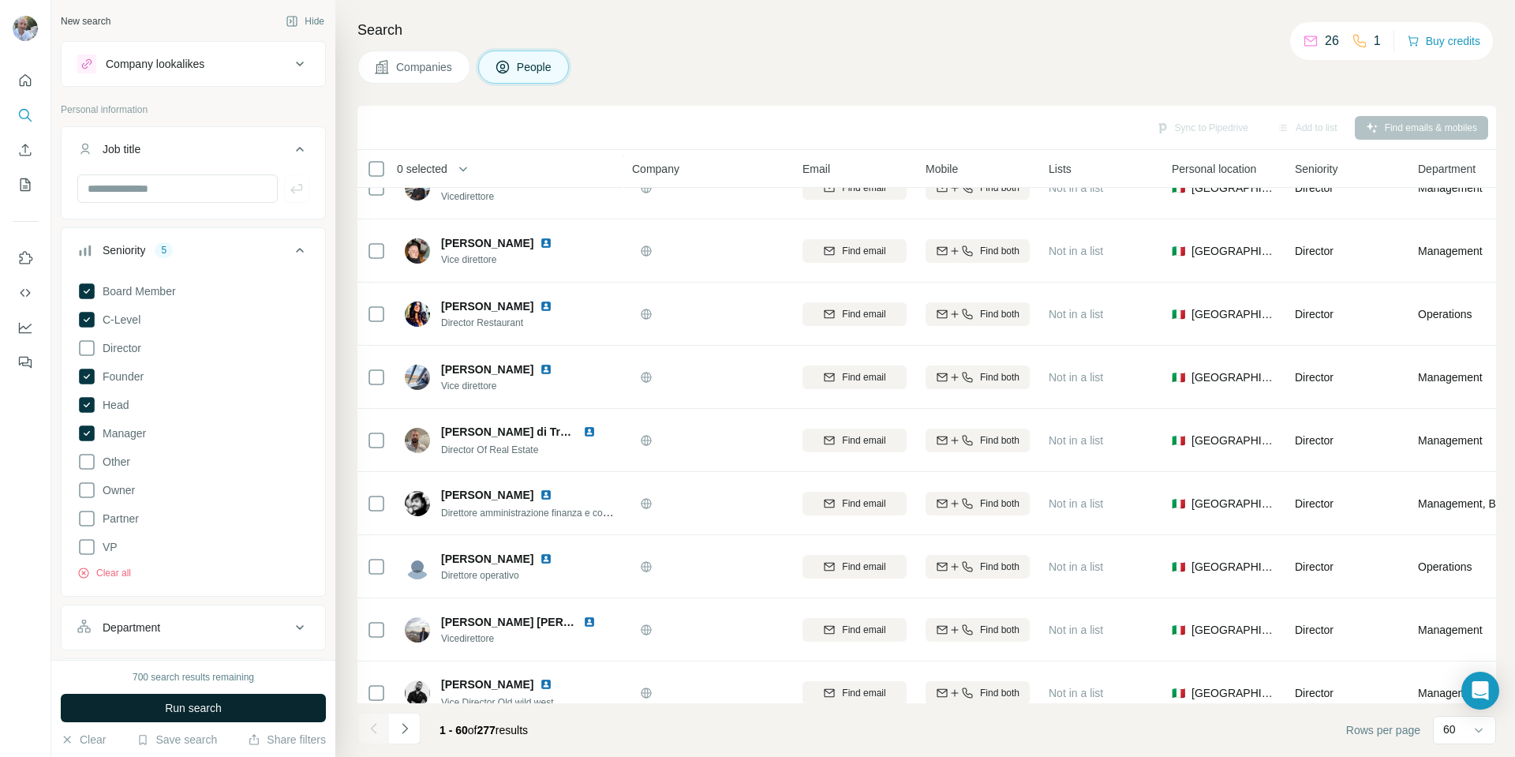
click at [239, 703] on button "Run search" at bounding box center [193, 708] width 265 height 28
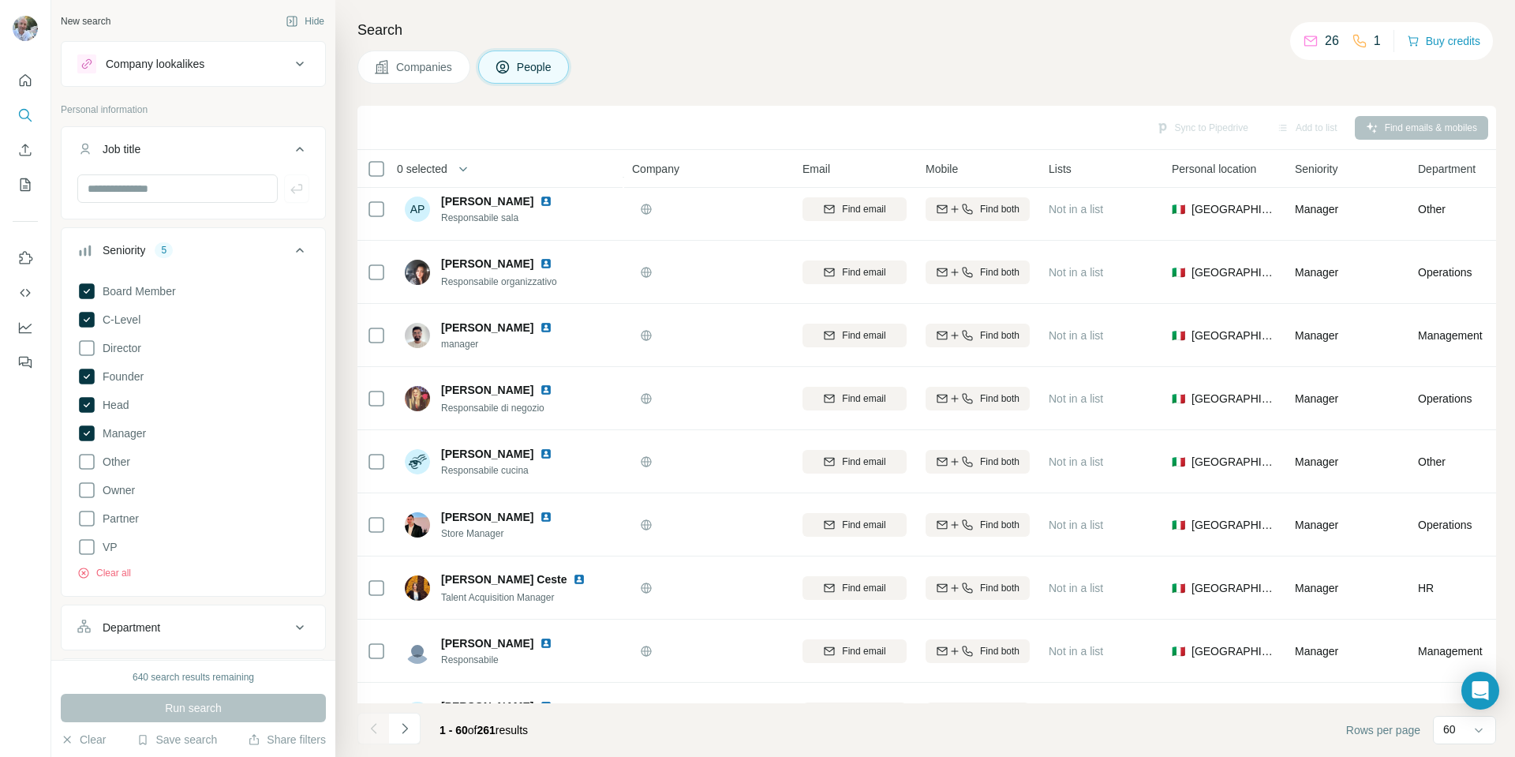
scroll to position [2255, 0]
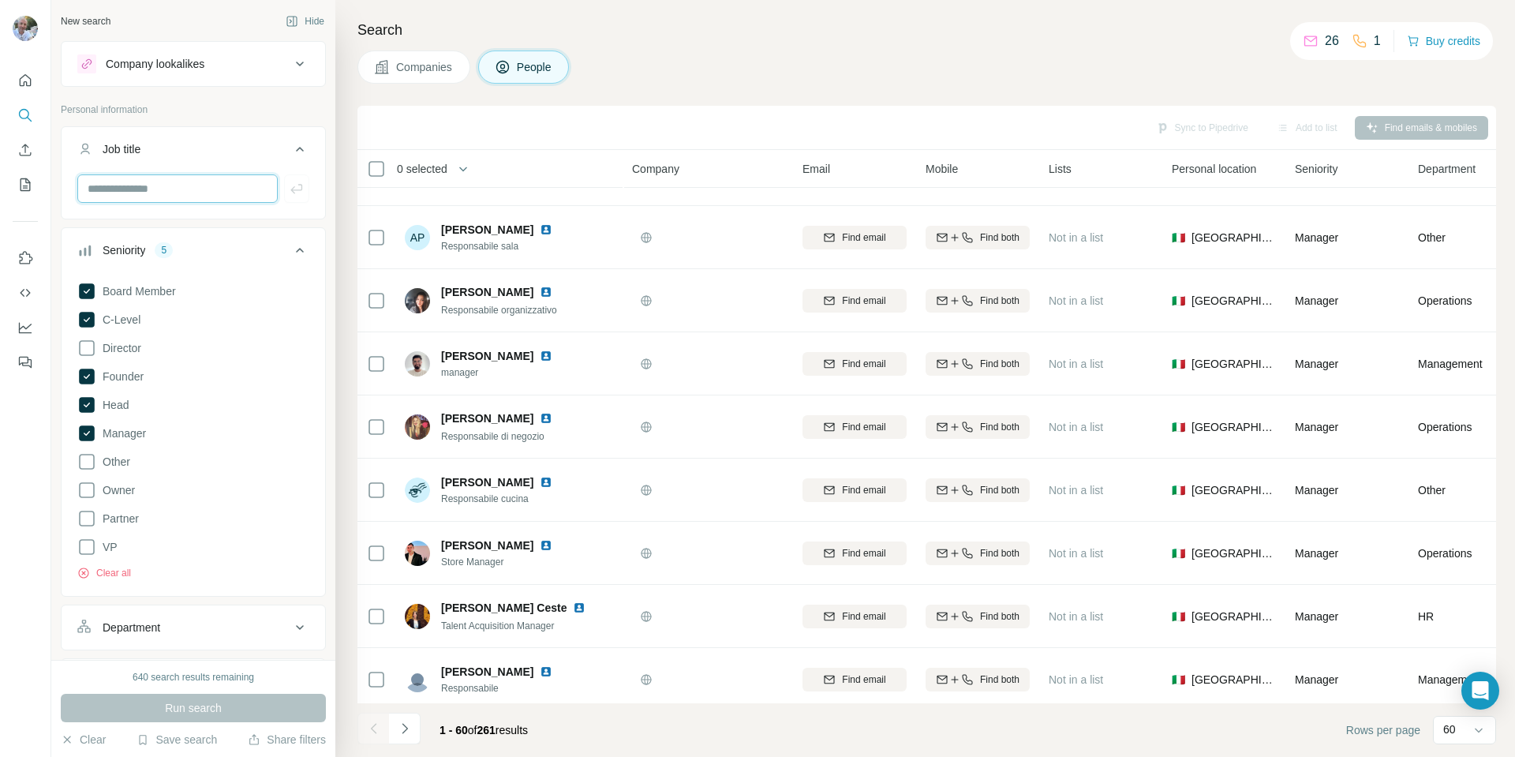
click at [207, 196] on input "text" at bounding box center [177, 188] width 200 height 28
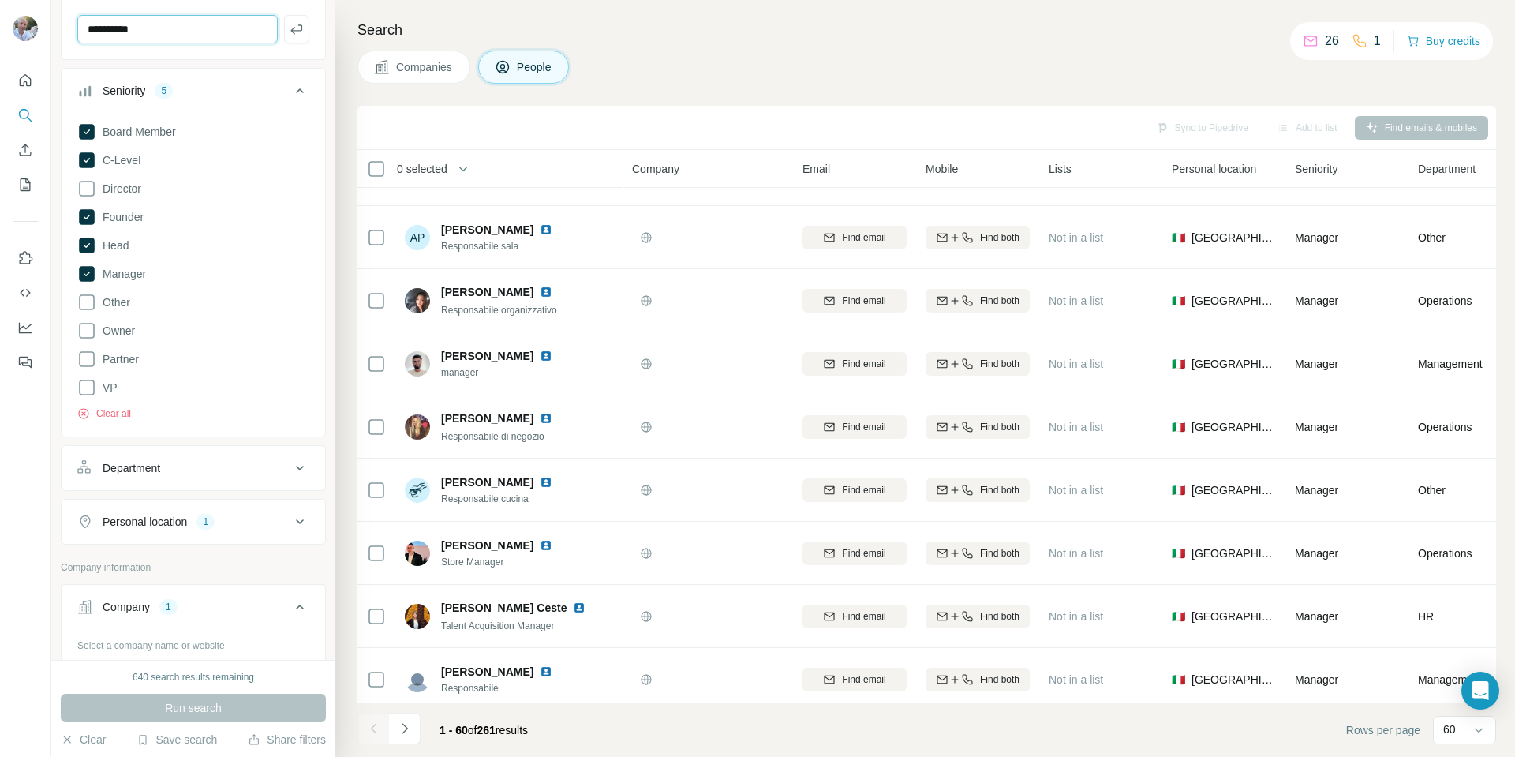
scroll to position [158, 0]
type input "**********"
click at [109, 411] on button "Clear all" at bounding box center [104, 415] width 54 height 14
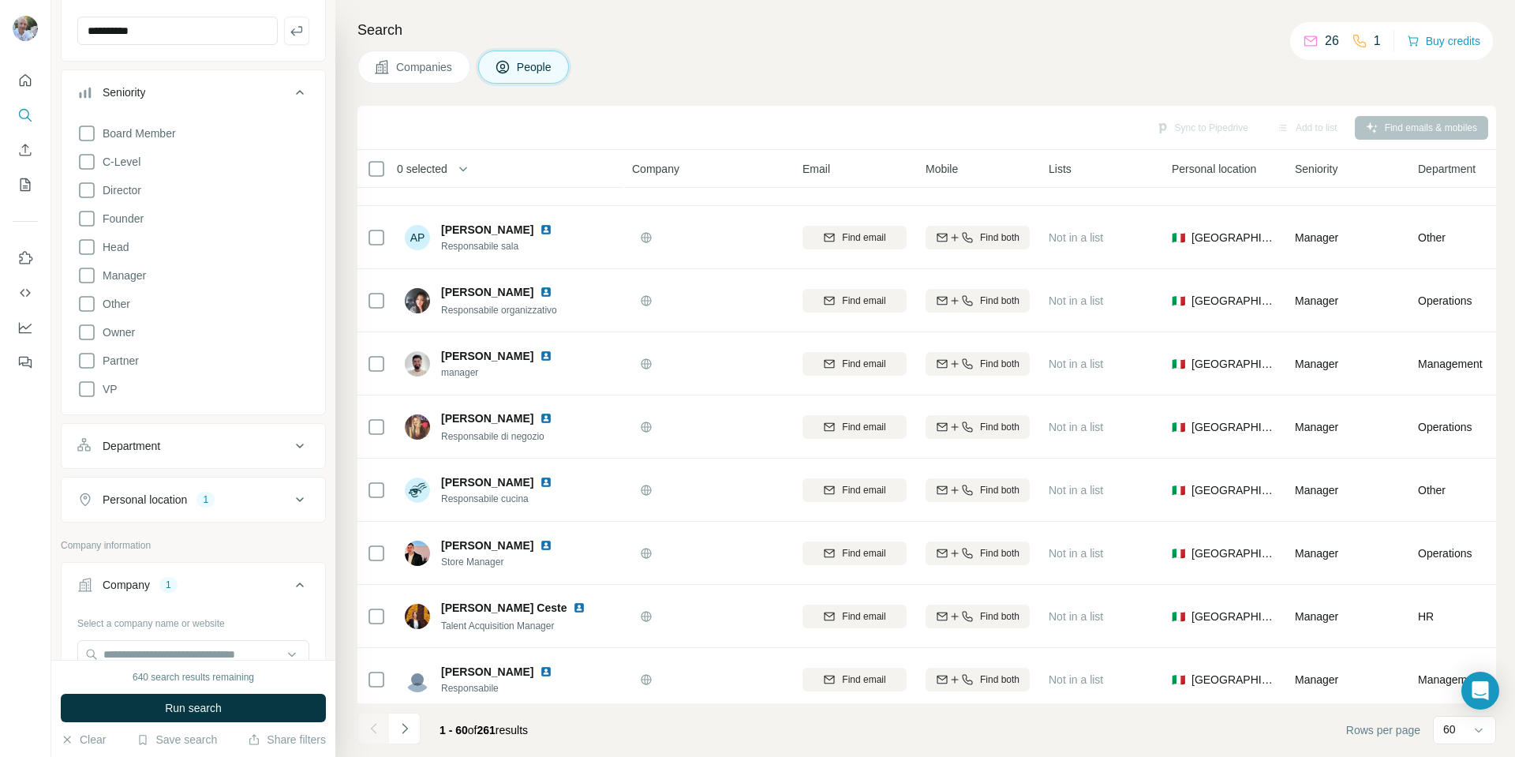
scroll to position [474, 0]
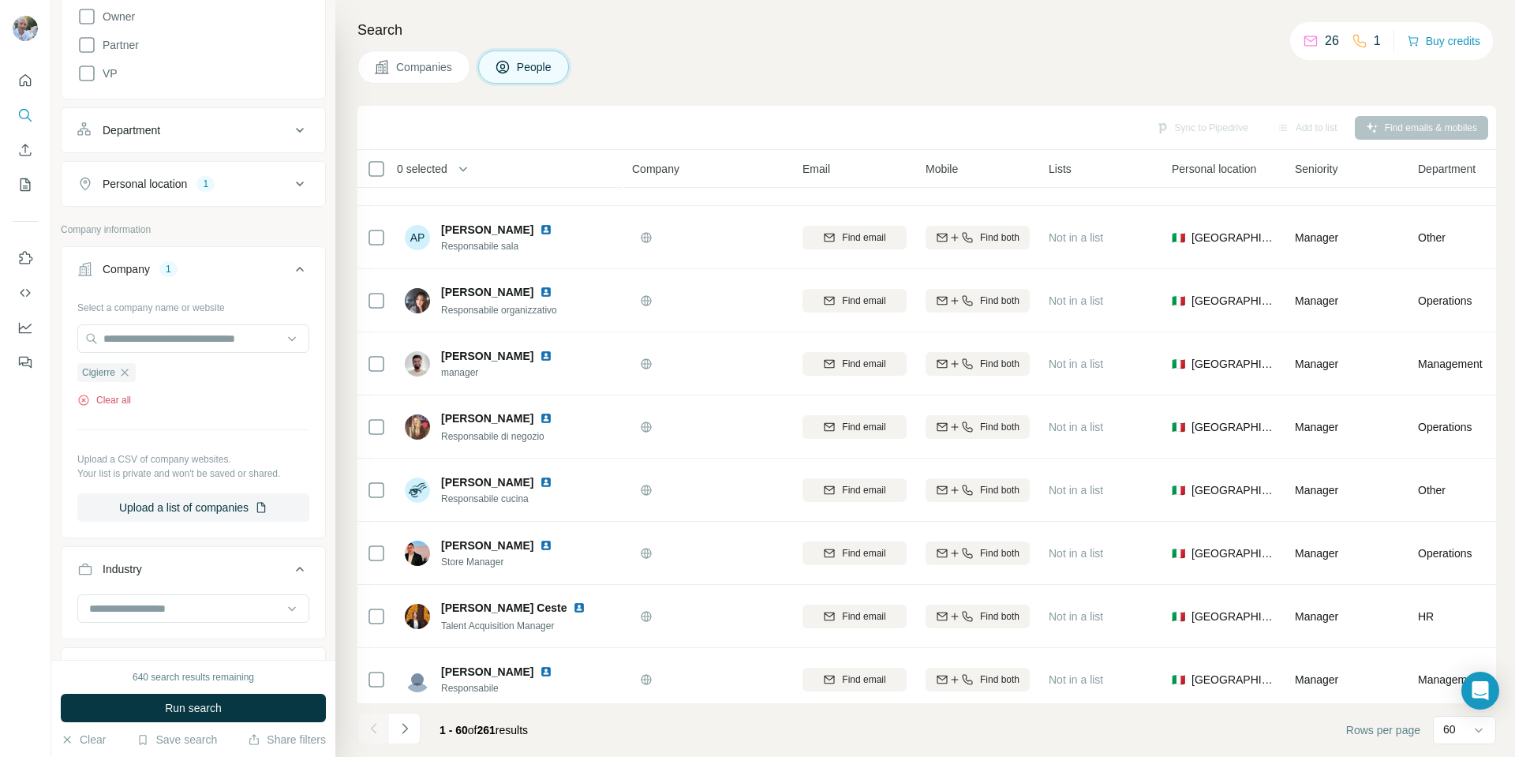
drag, startPoint x: 119, startPoint y: 398, endPoint x: 151, endPoint y: 354, distance: 53.7
click at [119, 398] on button "Clear all" at bounding box center [104, 400] width 54 height 14
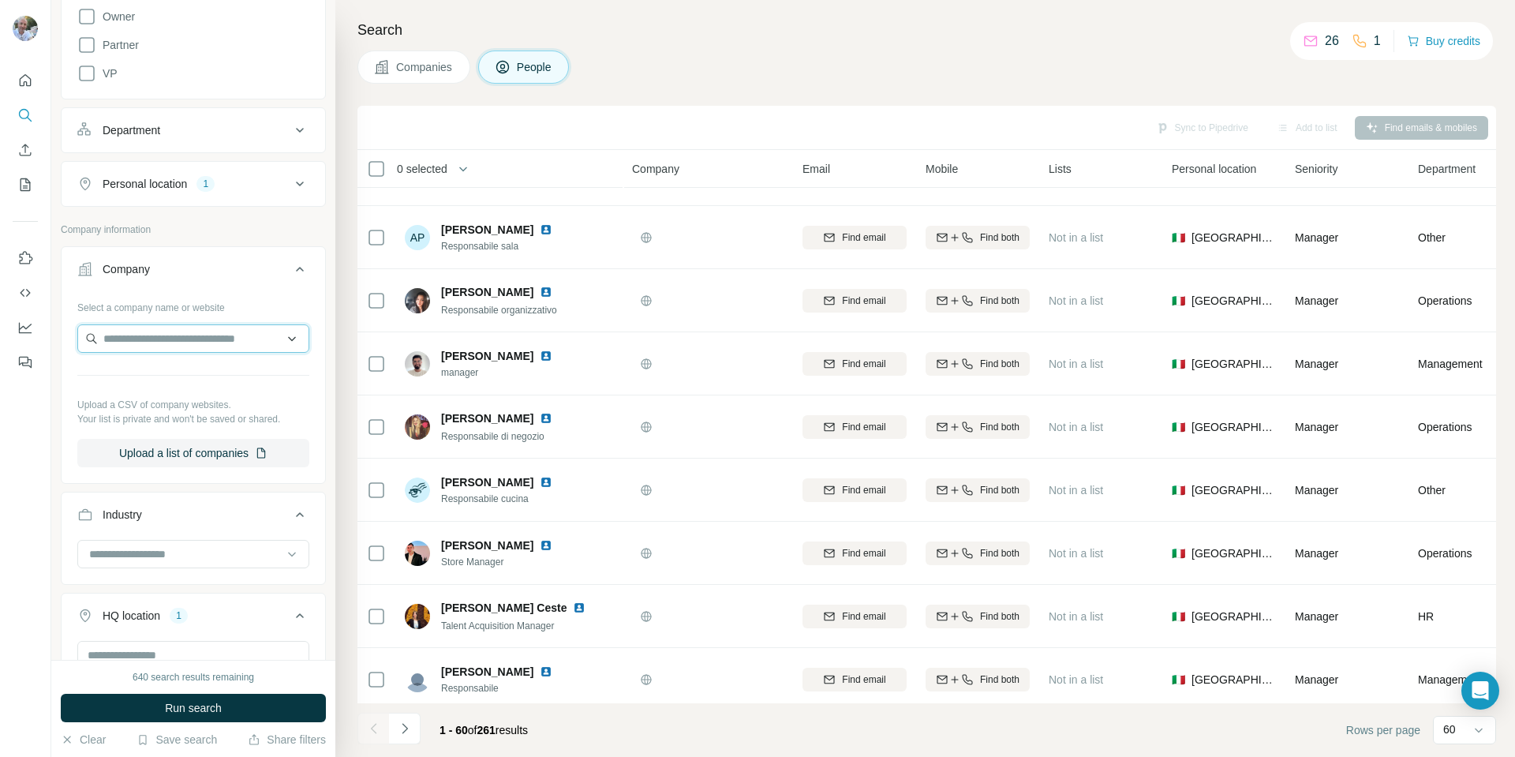
click at [155, 343] on input "text" at bounding box center [193, 338] width 232 height 28
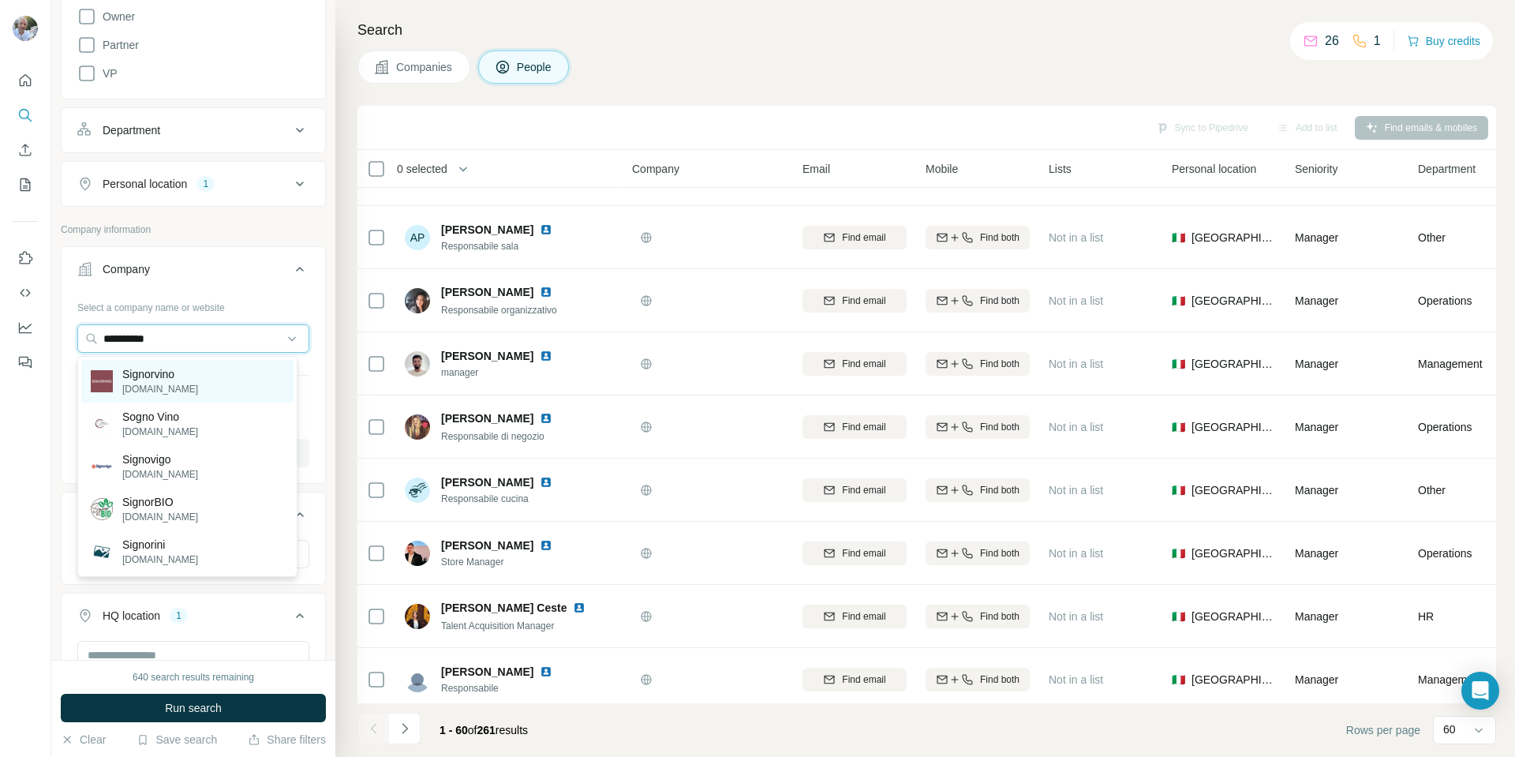
type input "**********"
click at [166, 383] on p "[DOMAIN_NAME]" at bounding box center [160, 389] width 76 height 14
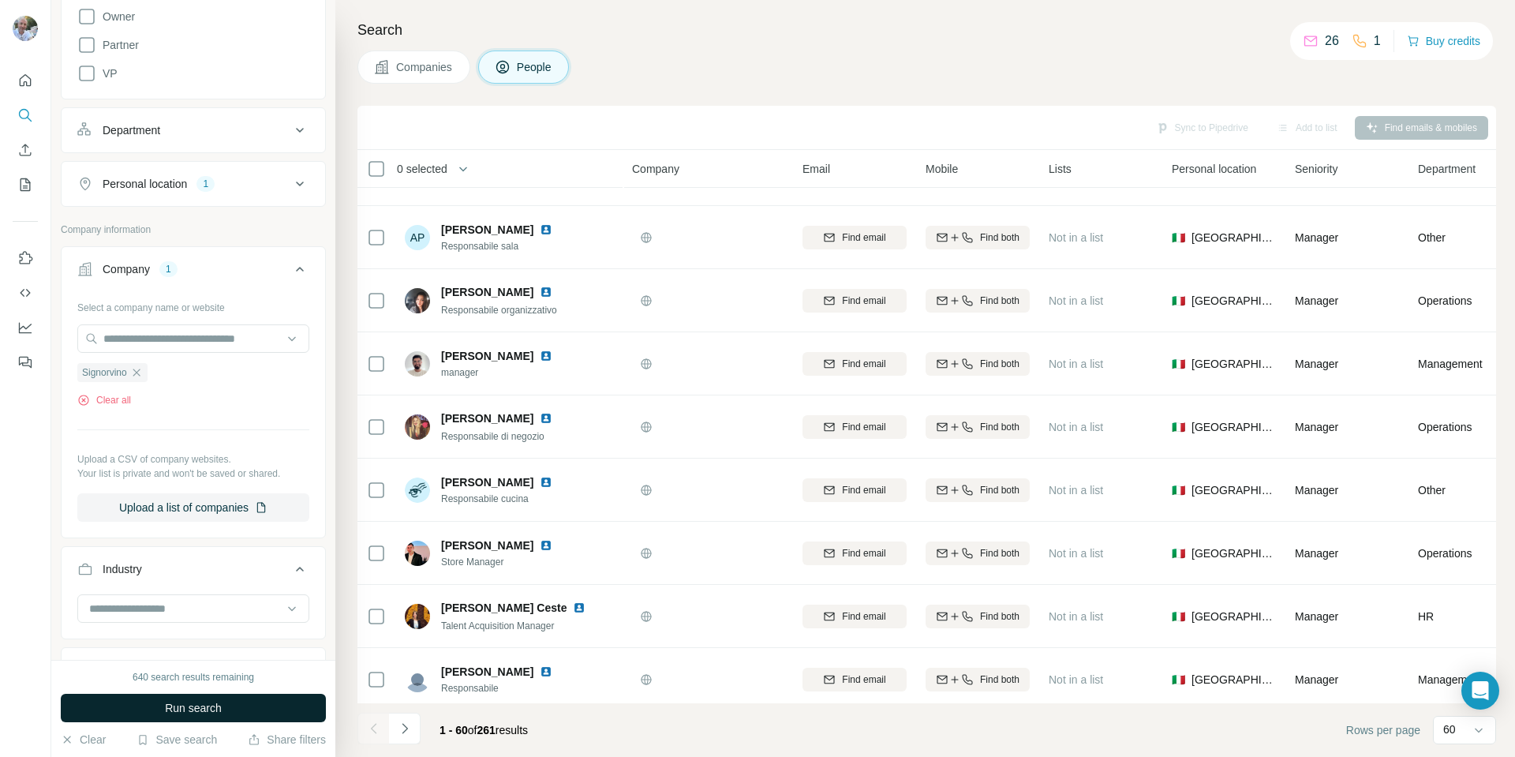
click at [224, 706] on button "Run search" at bounding box center [193, 708] width 265 height 28
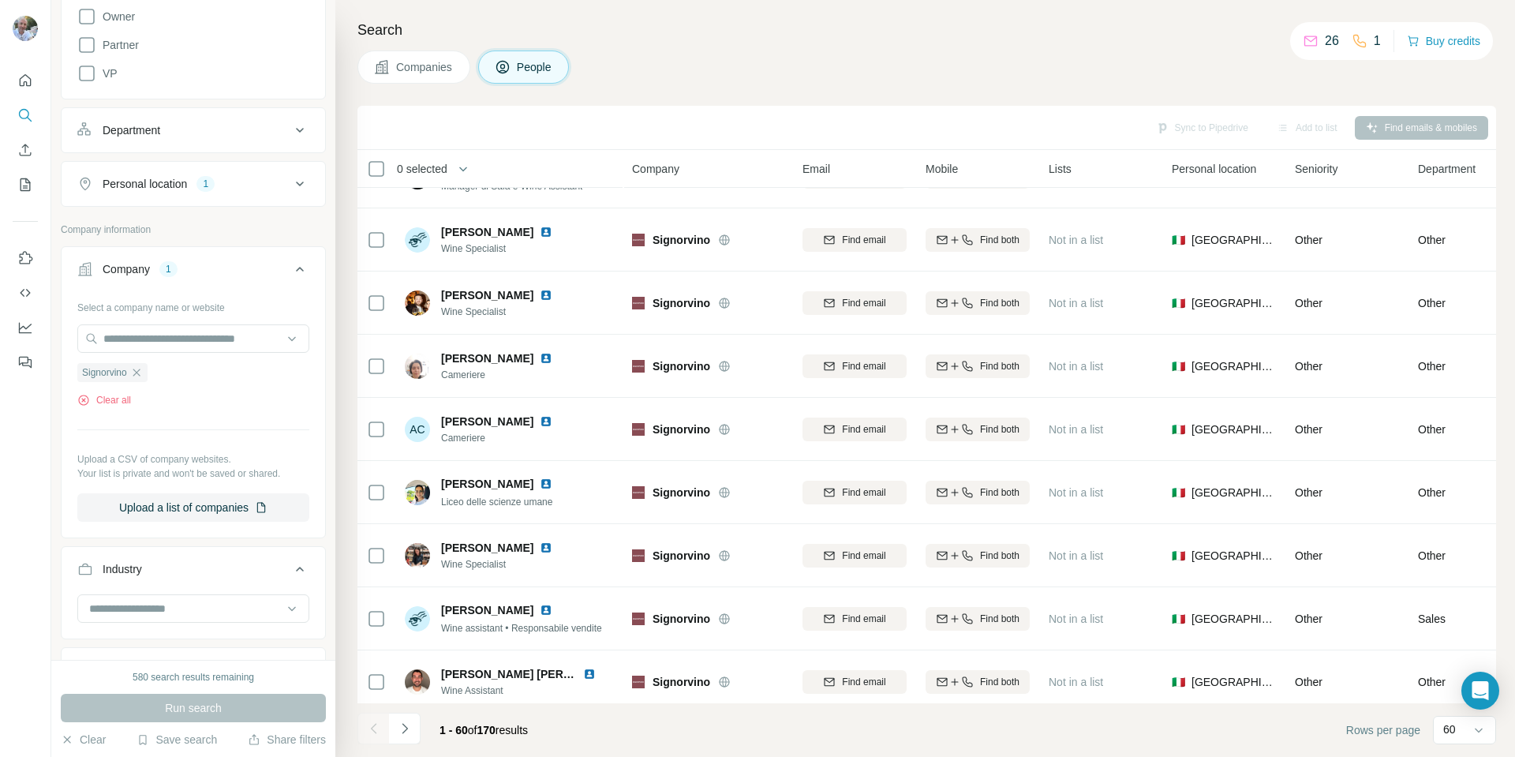
scroll to position [3281, 0]
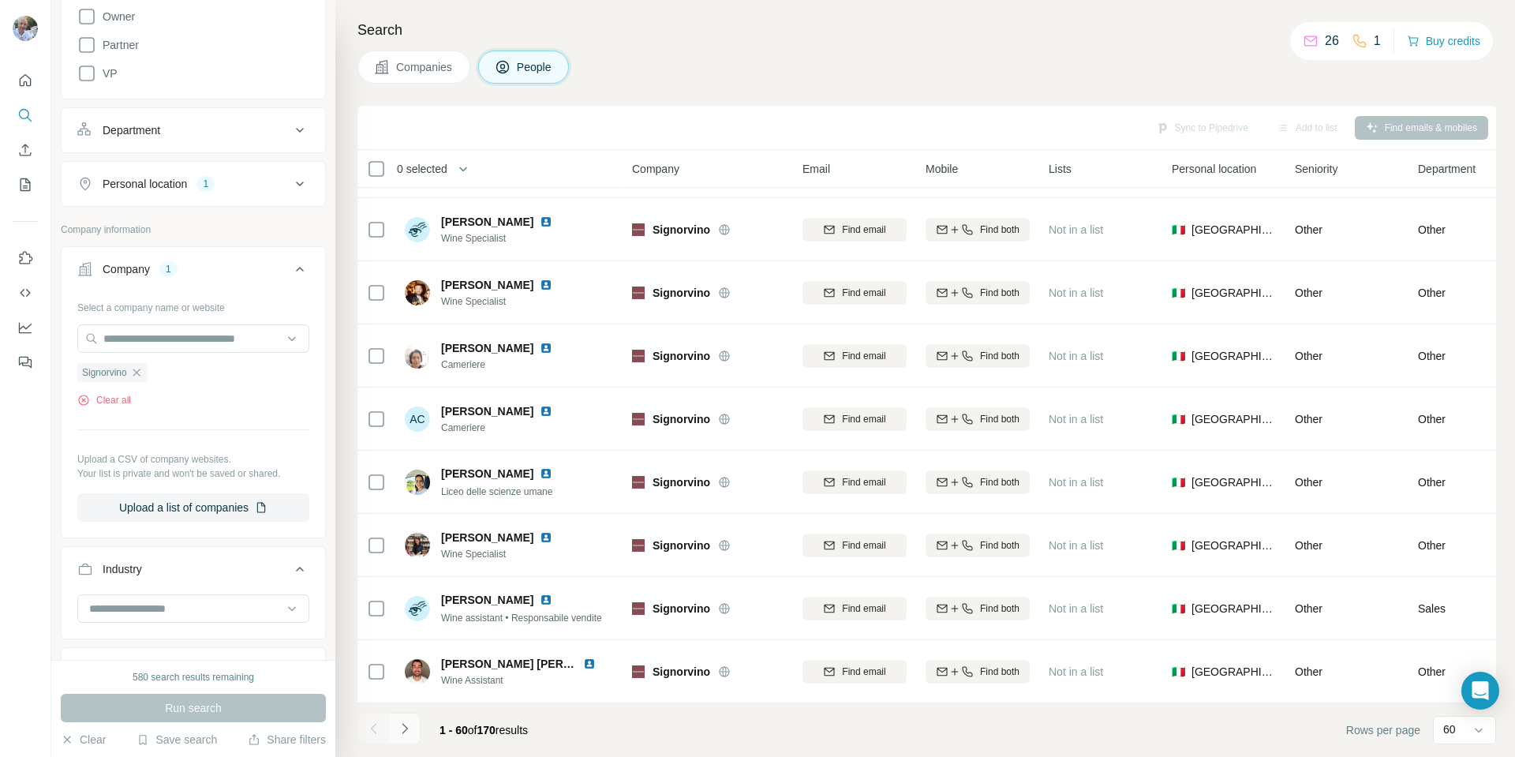
click at [401, 729] on icon "Navigate to next page" at bounding box center [405, 729] width 16 height 16
click at [406, 732] on icon "Navigate to next page" at bounding box center [405, 729] width 16 height 16
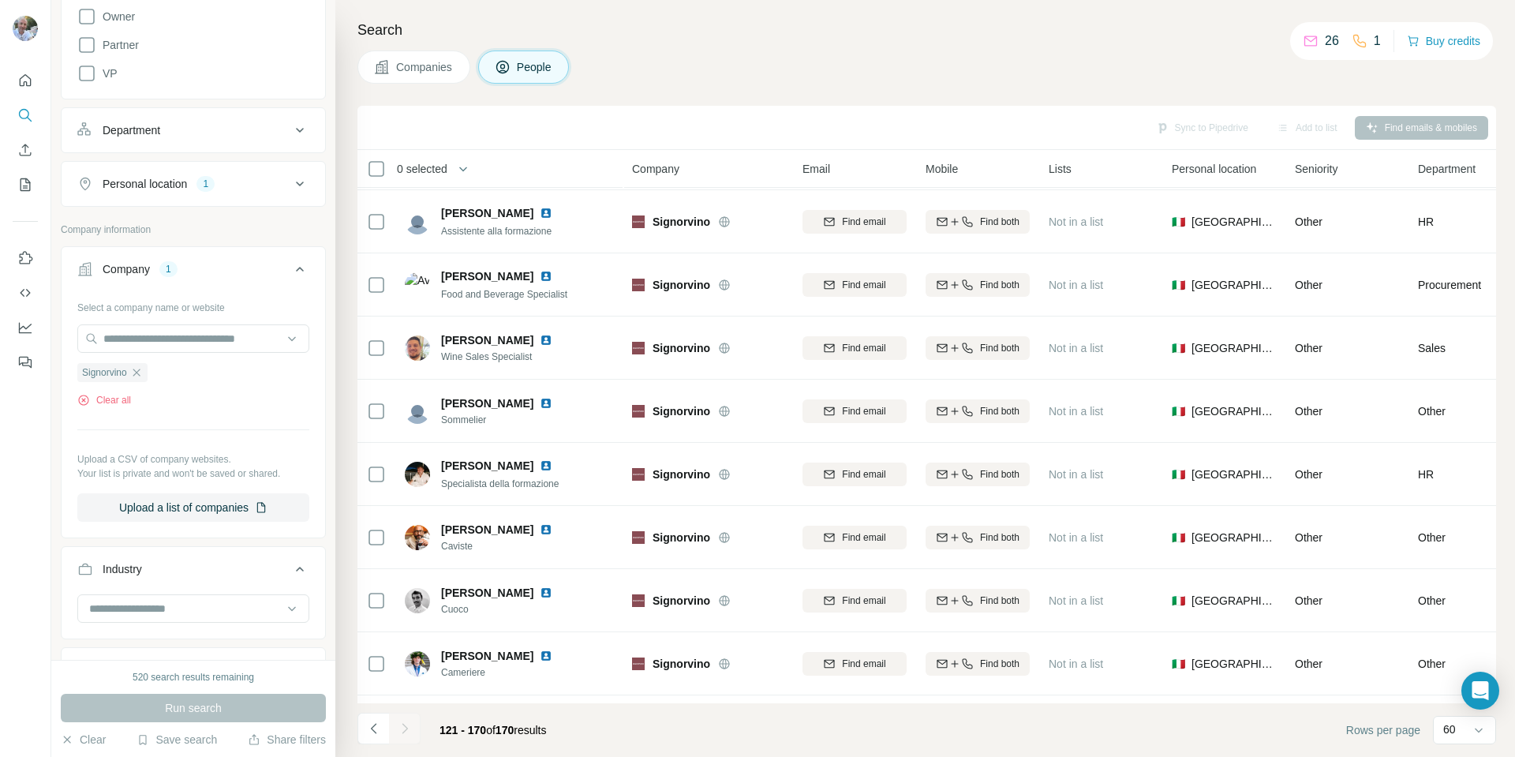
scroll to position [2650, 0]
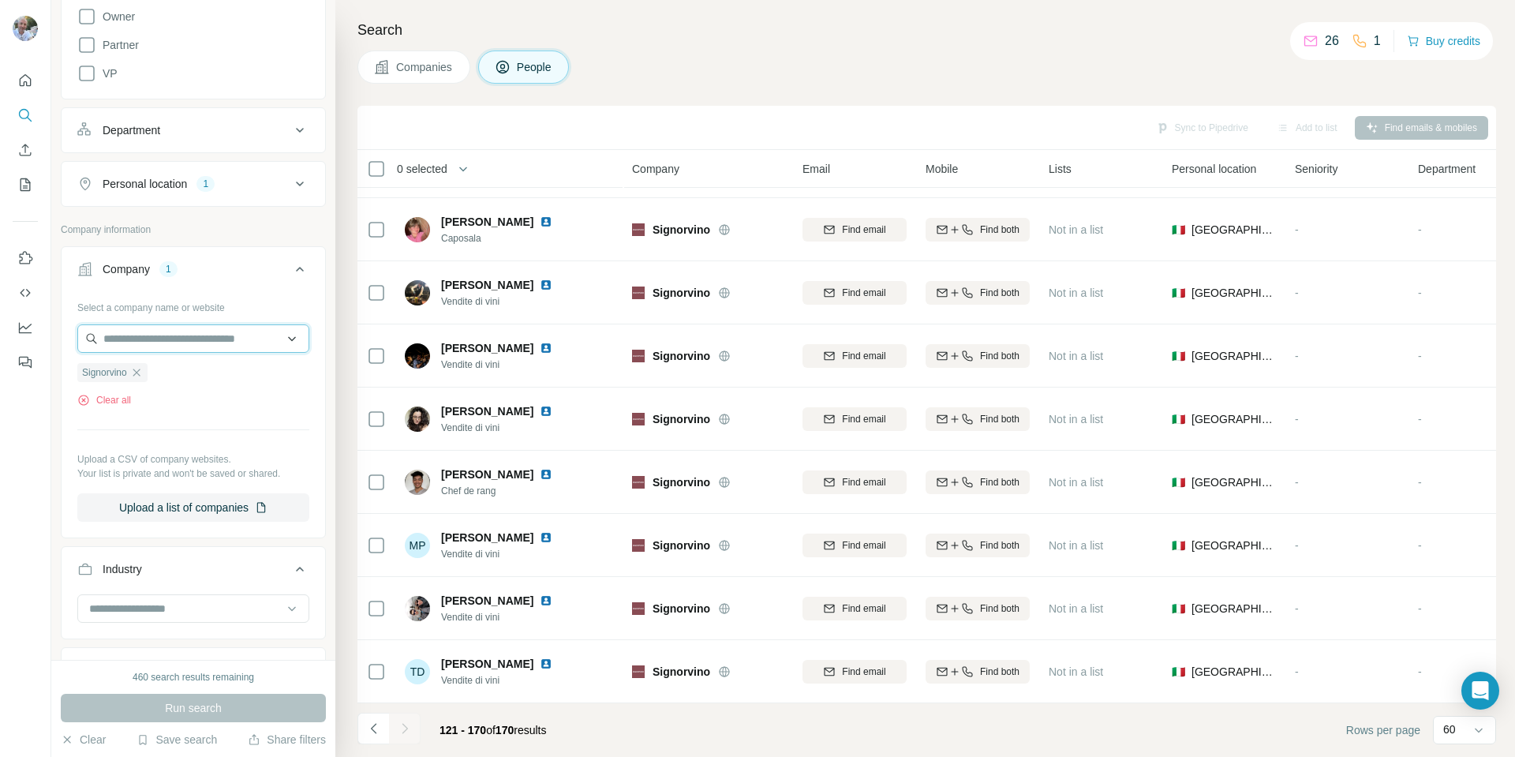
click at [219, 339] on input "text" at bounding box center [193, 338] width 232 height 28
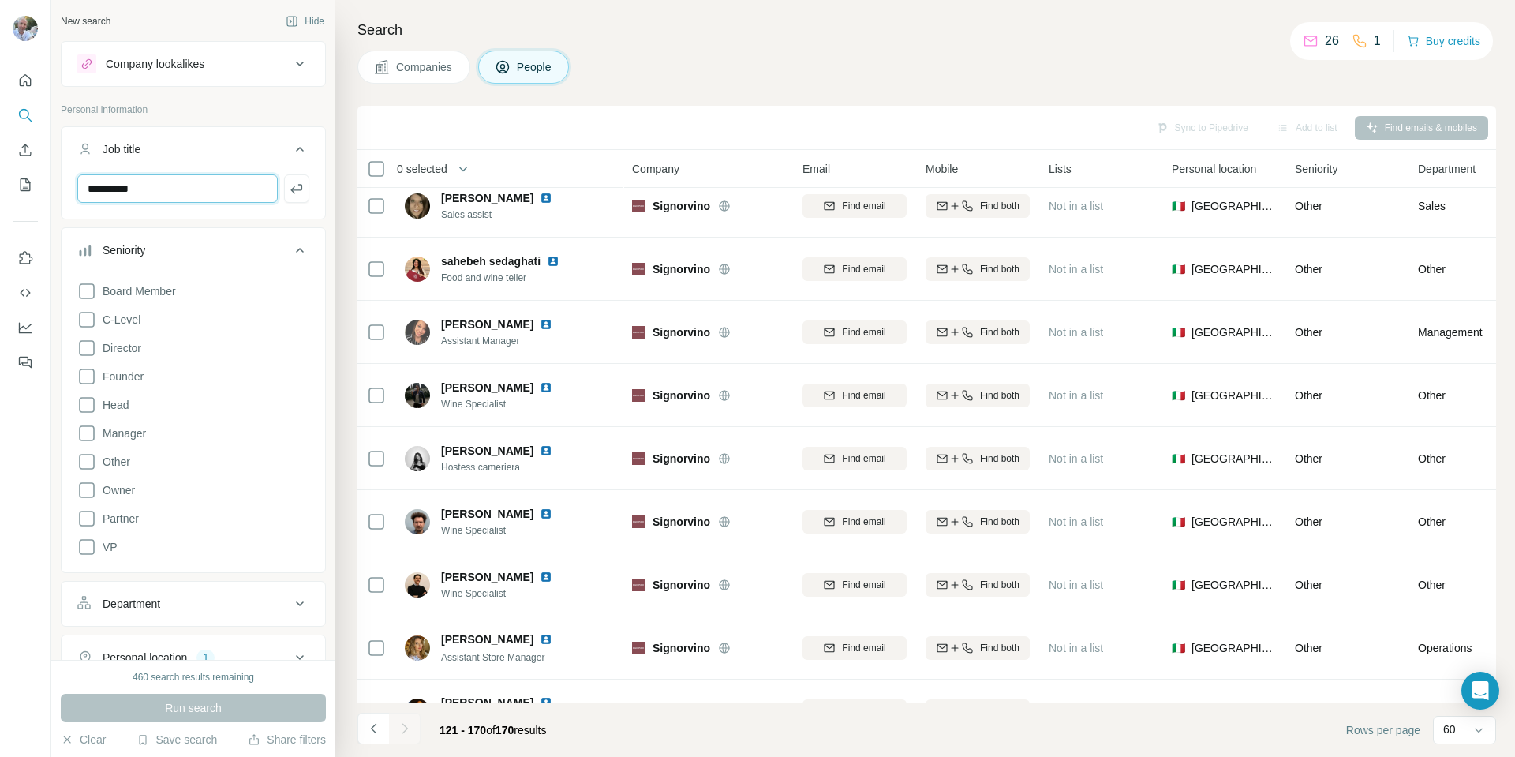
drag, startPoint x: 202, startPoint y: 193, endPoint x: 81, endPoint y: 188, distance: 121.7
click at [81, 188] on input "**********" at bounding box center [177, 188] width 200 height 28
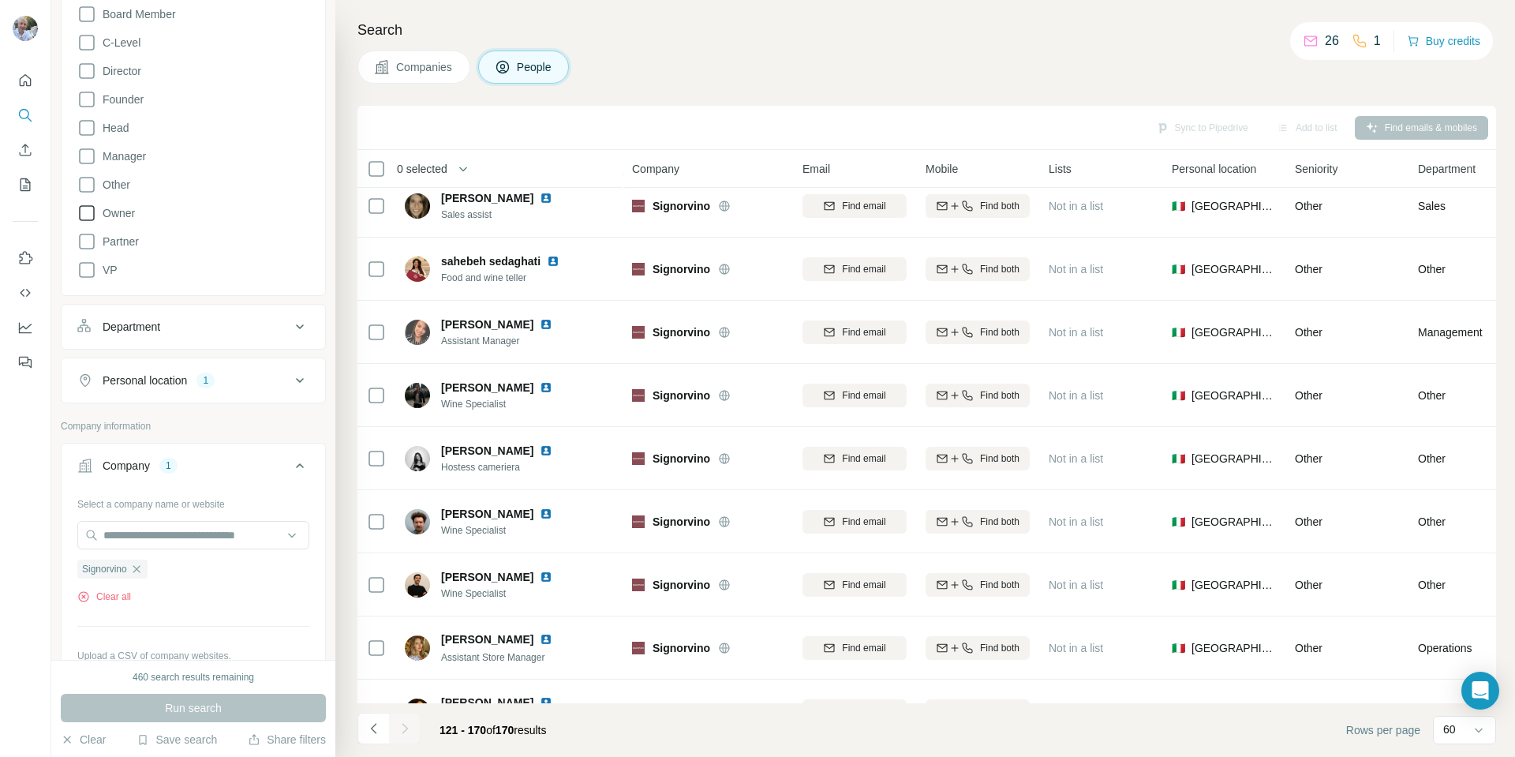
scroll to position [395, 0]
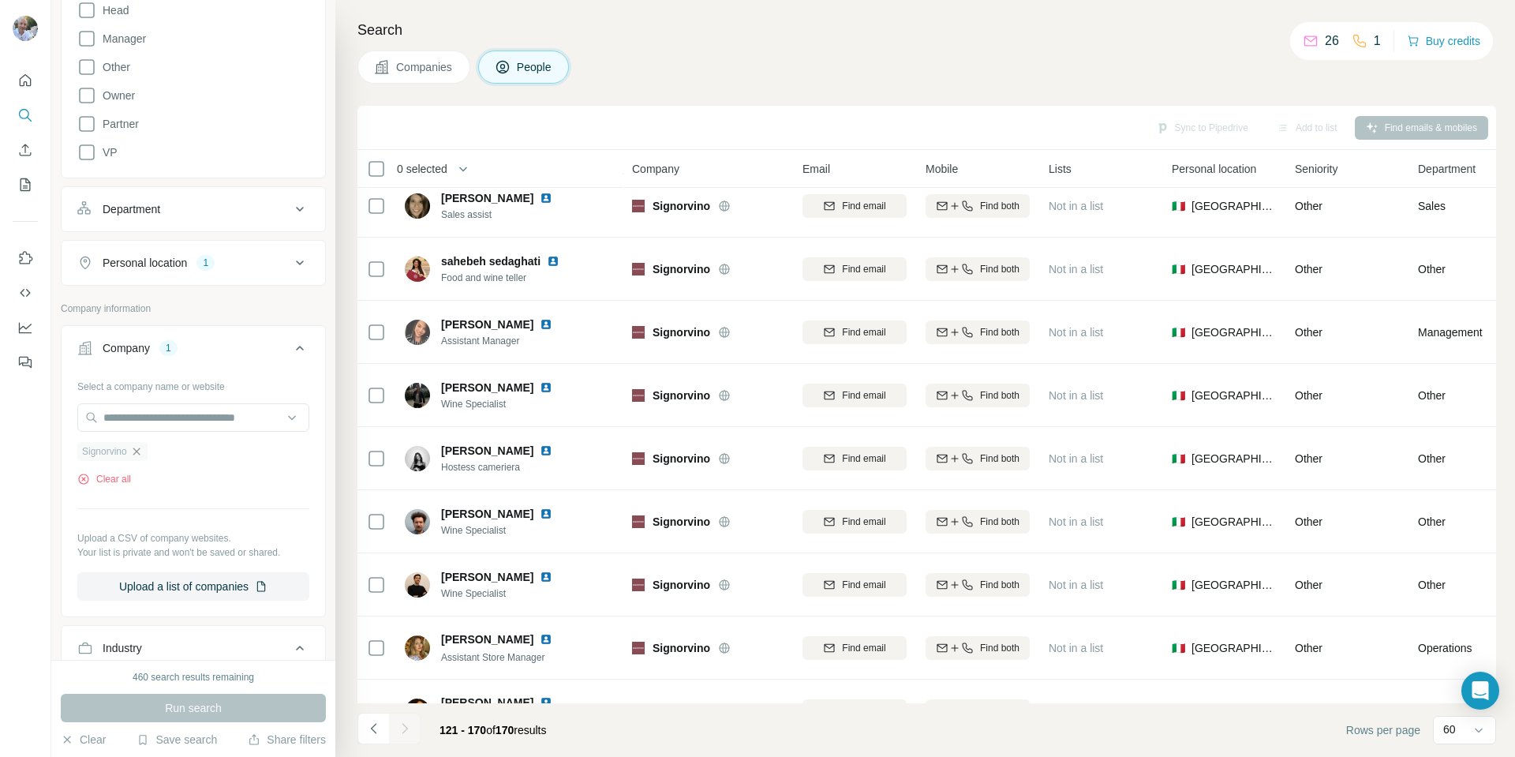
click at [140, 454] on icon "button" at bounding box center [136, 451] width 7 height 7
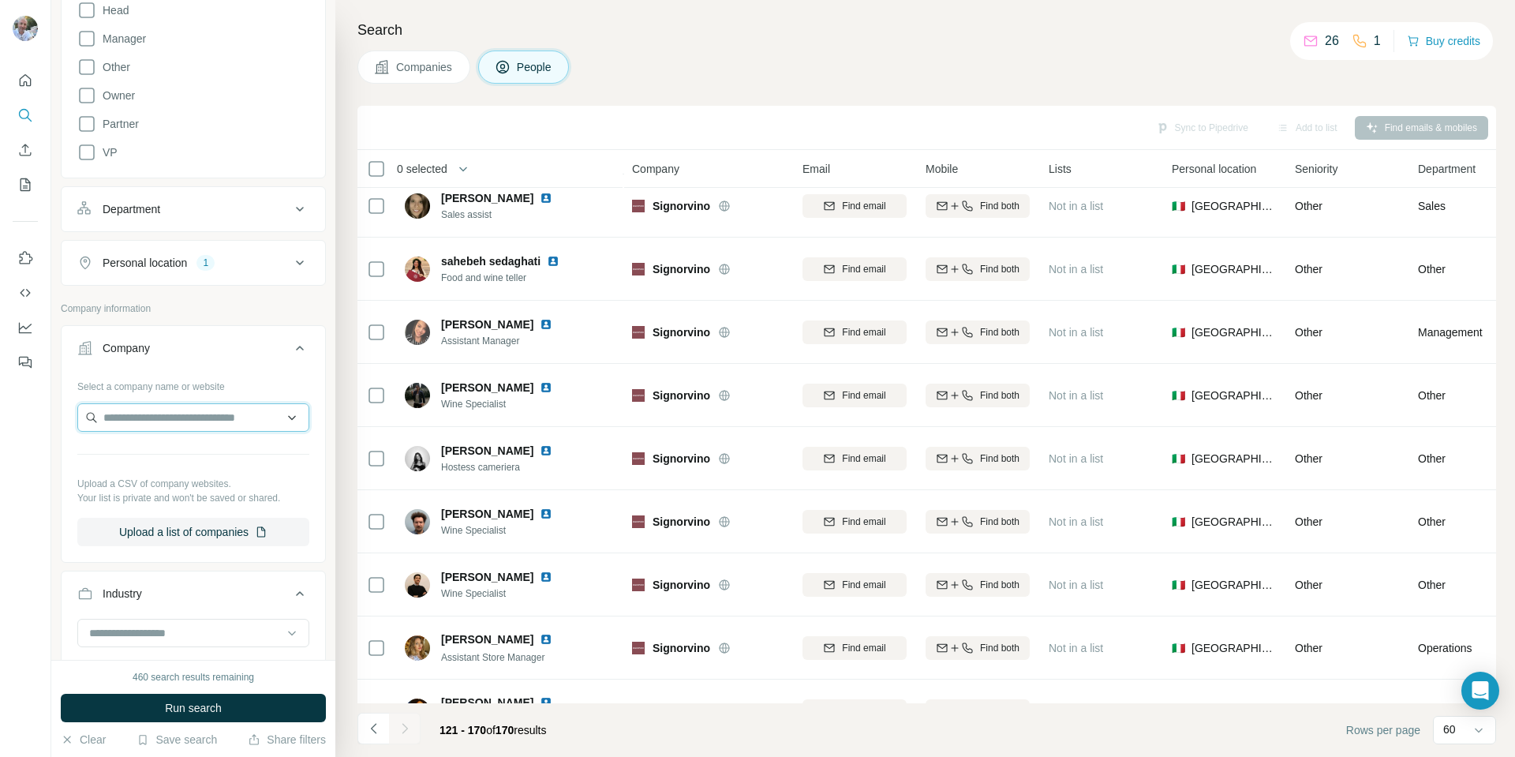
click at [148, 424] on input "text" at bounding box center [193, 417] width 232 height 28
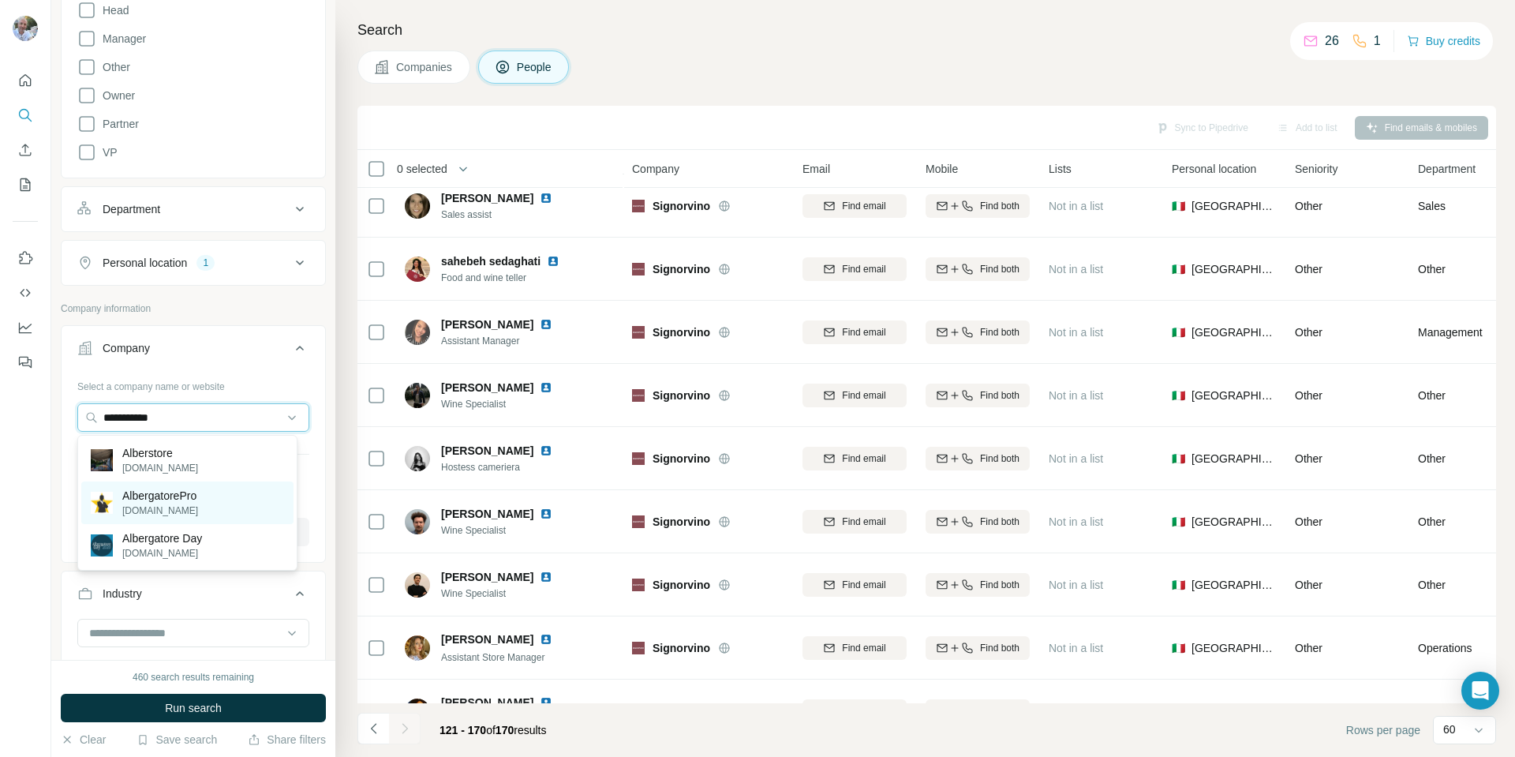
type input "**********"
click at [148, 493] on p "AlbergatorePro" at bounding box center [160, 496] width 76 height 16
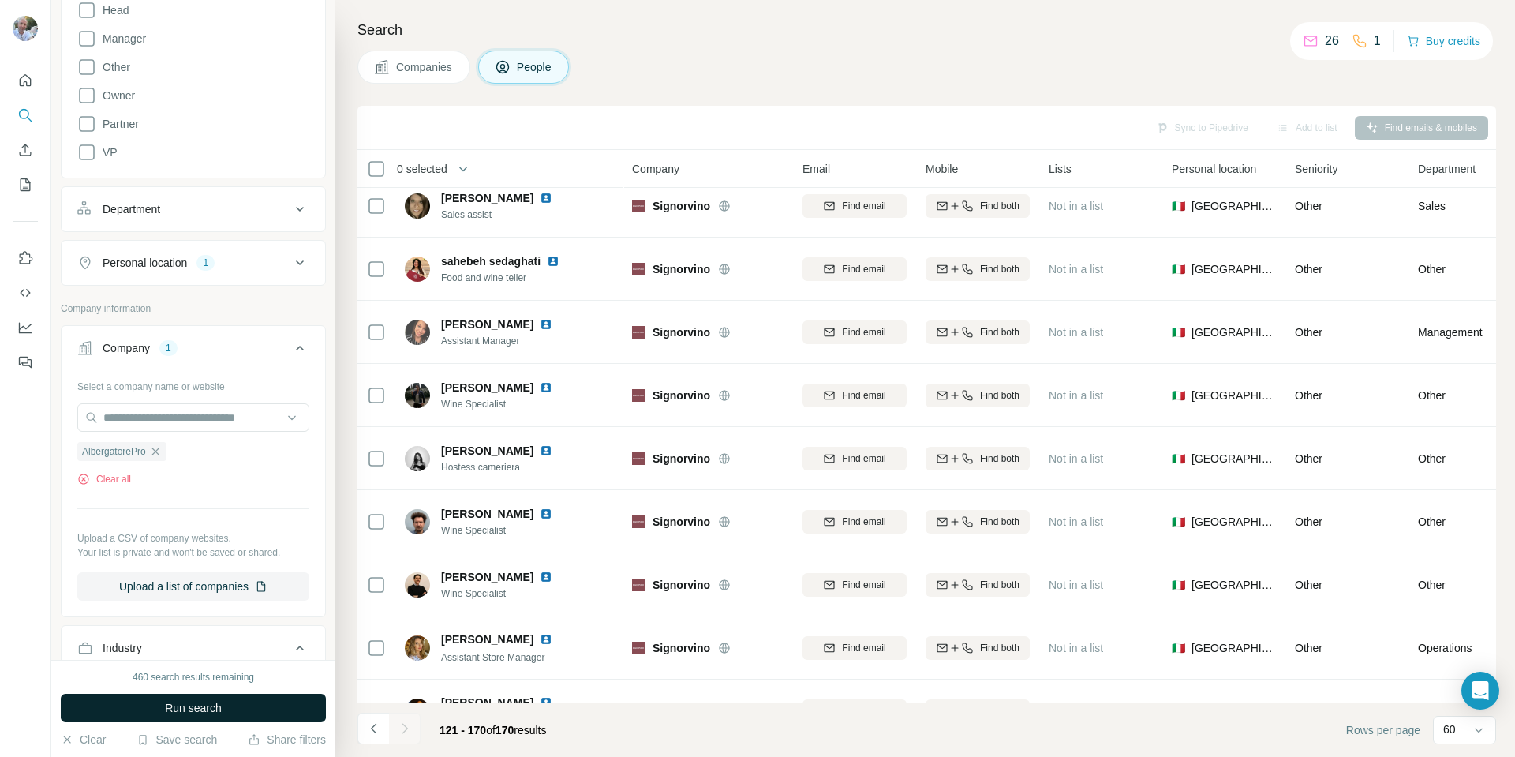
click at [170, 705] on span "Run search" at bounding box center [193, 708] width 57 height 16
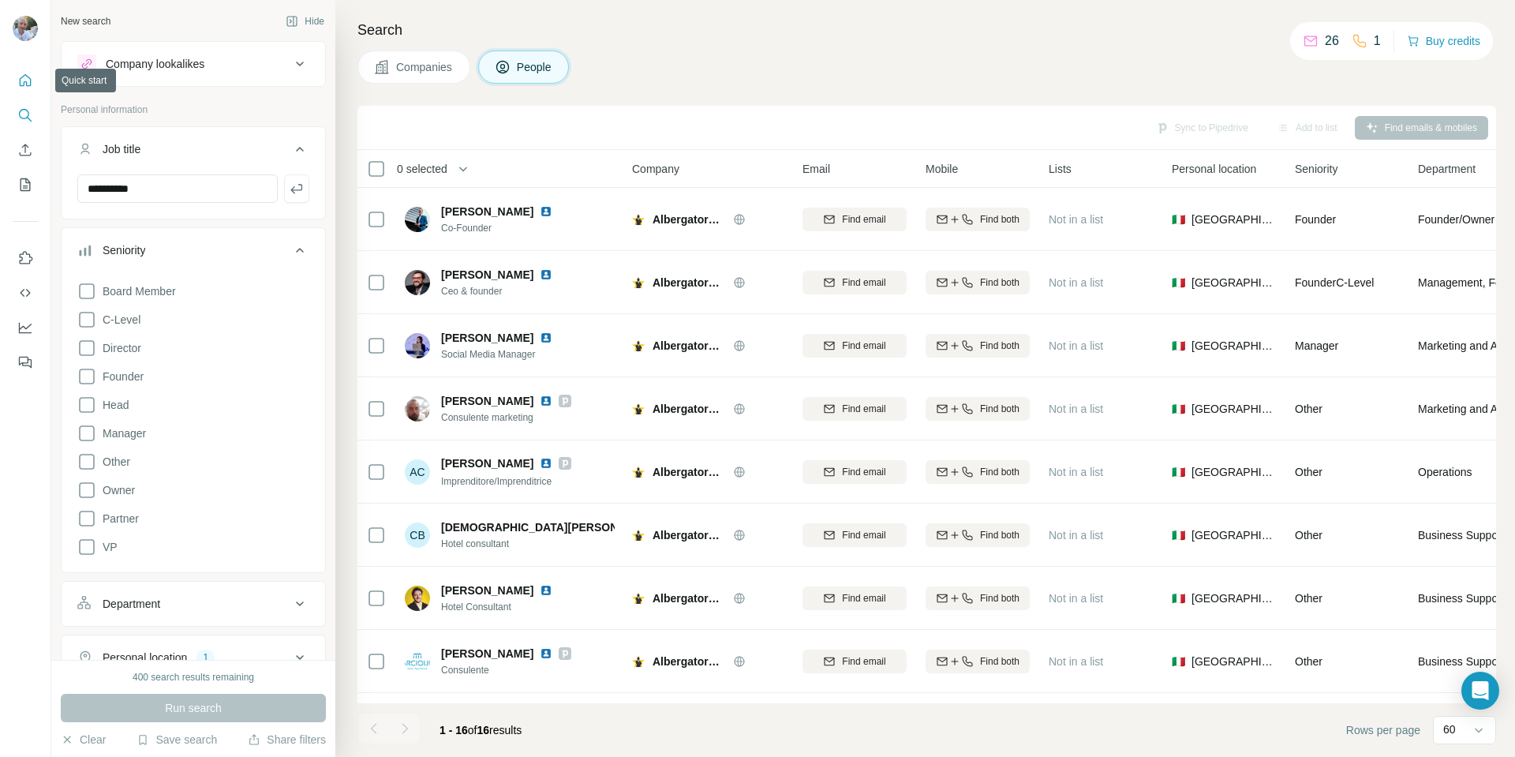
click at [21, 82] on icon "Quick start" at bounding box center [25, 81] width 16 height 16
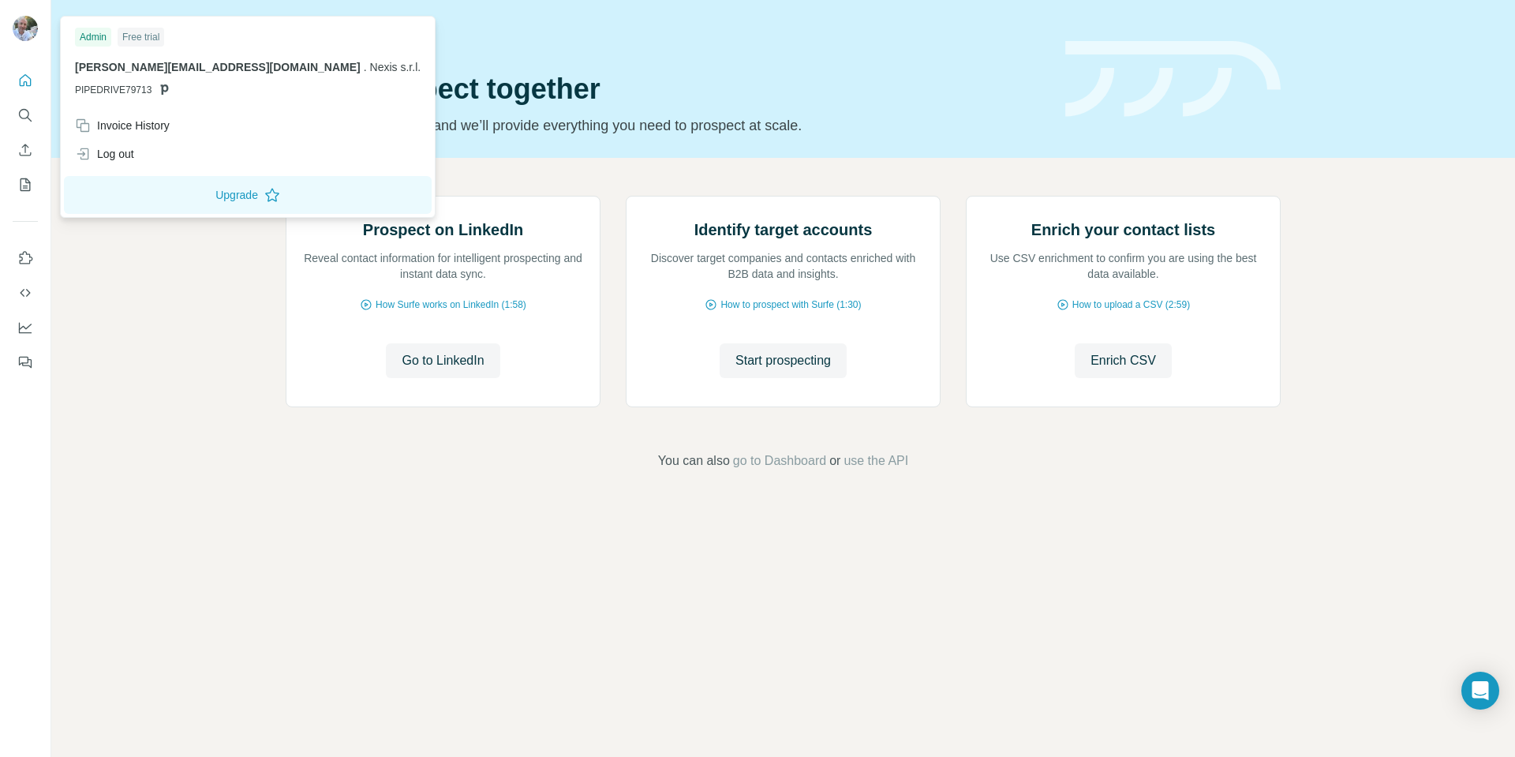
click at [28, 28] on img at bounding box center [25, 28] width 25 height 25
